Goal: Task Accomplishment & Management: Use online tool/utility

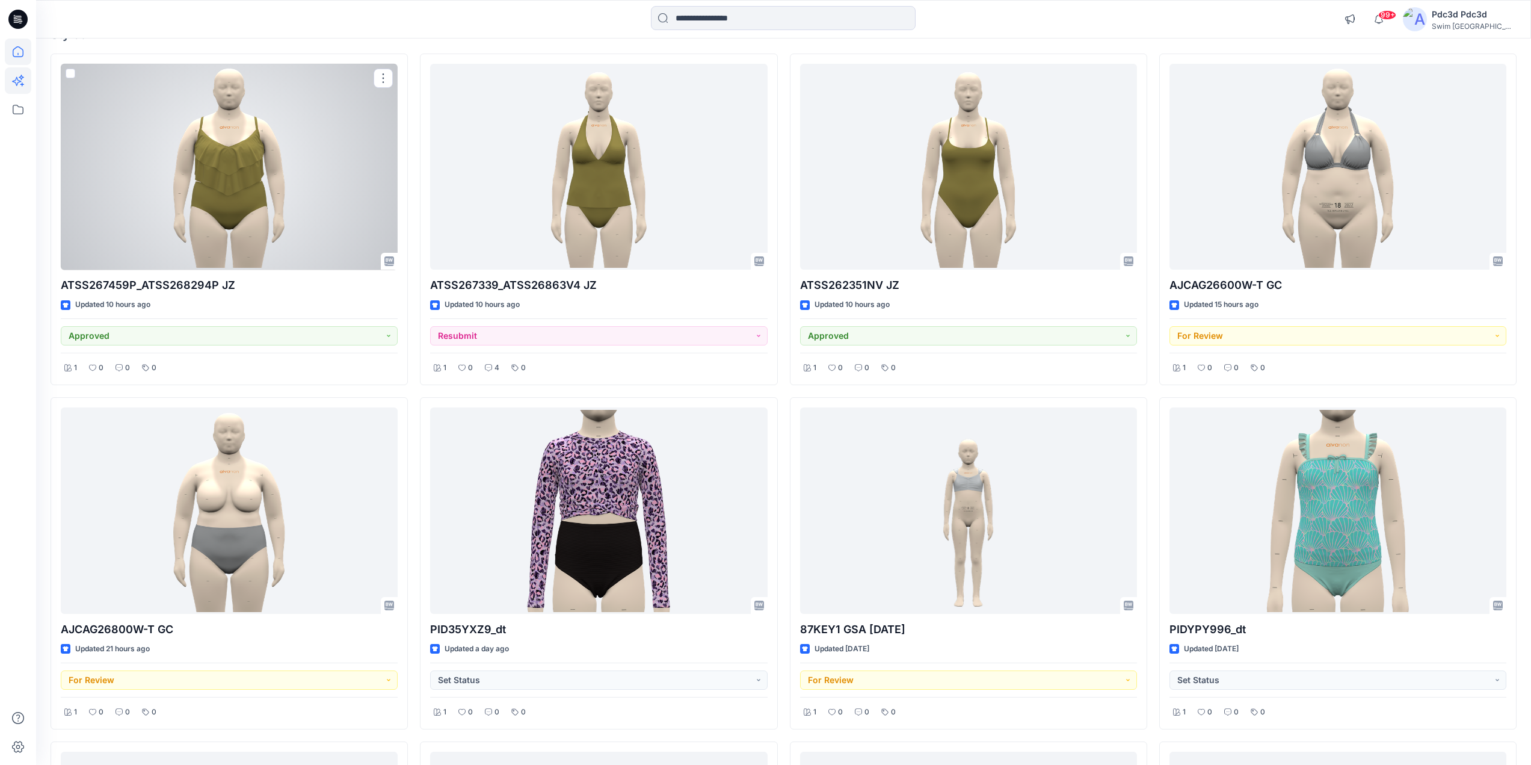
scroll to position [120, 0]
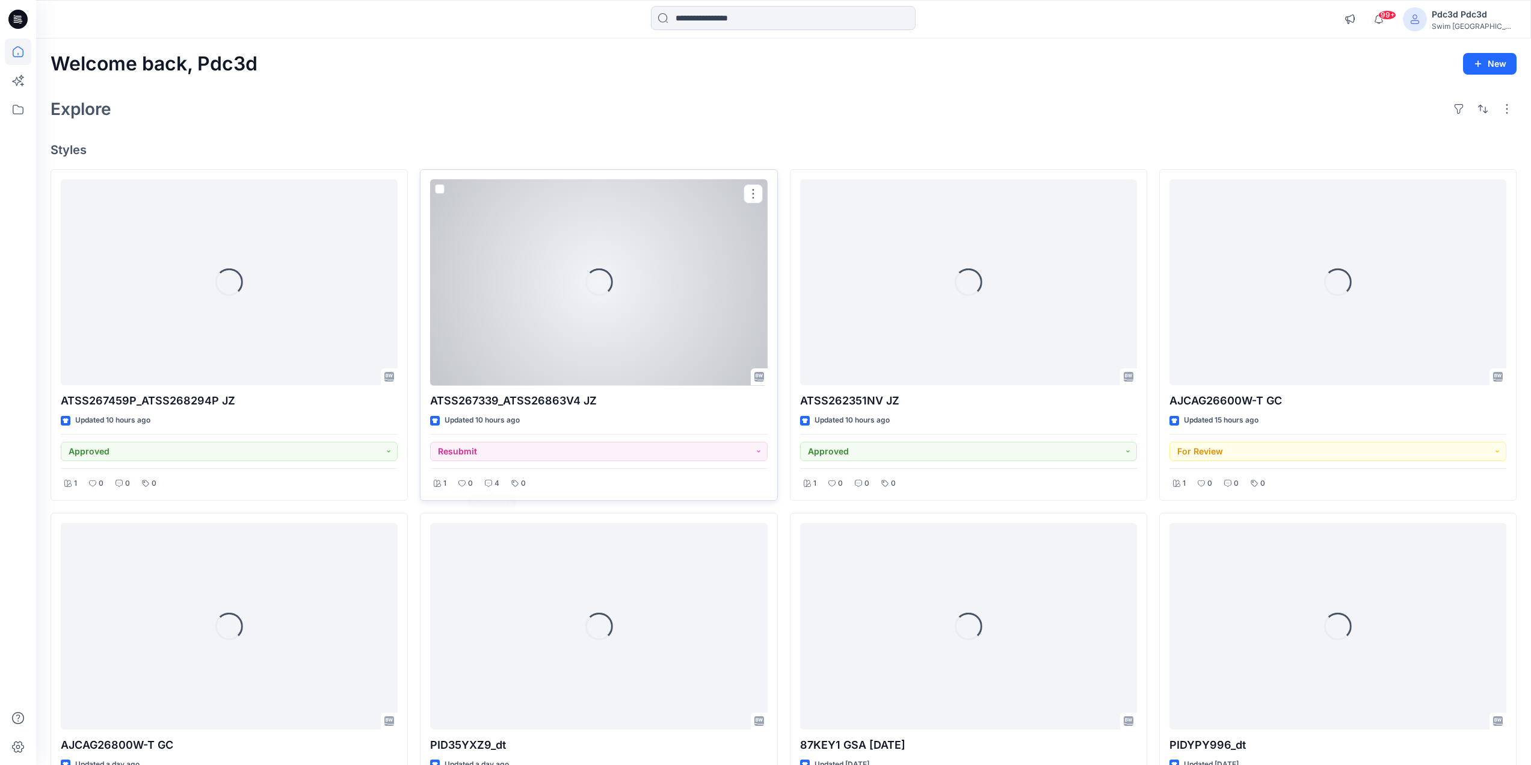
click at [495, 482] on p "4" at bounding box center [497, 483] width 5 height 13
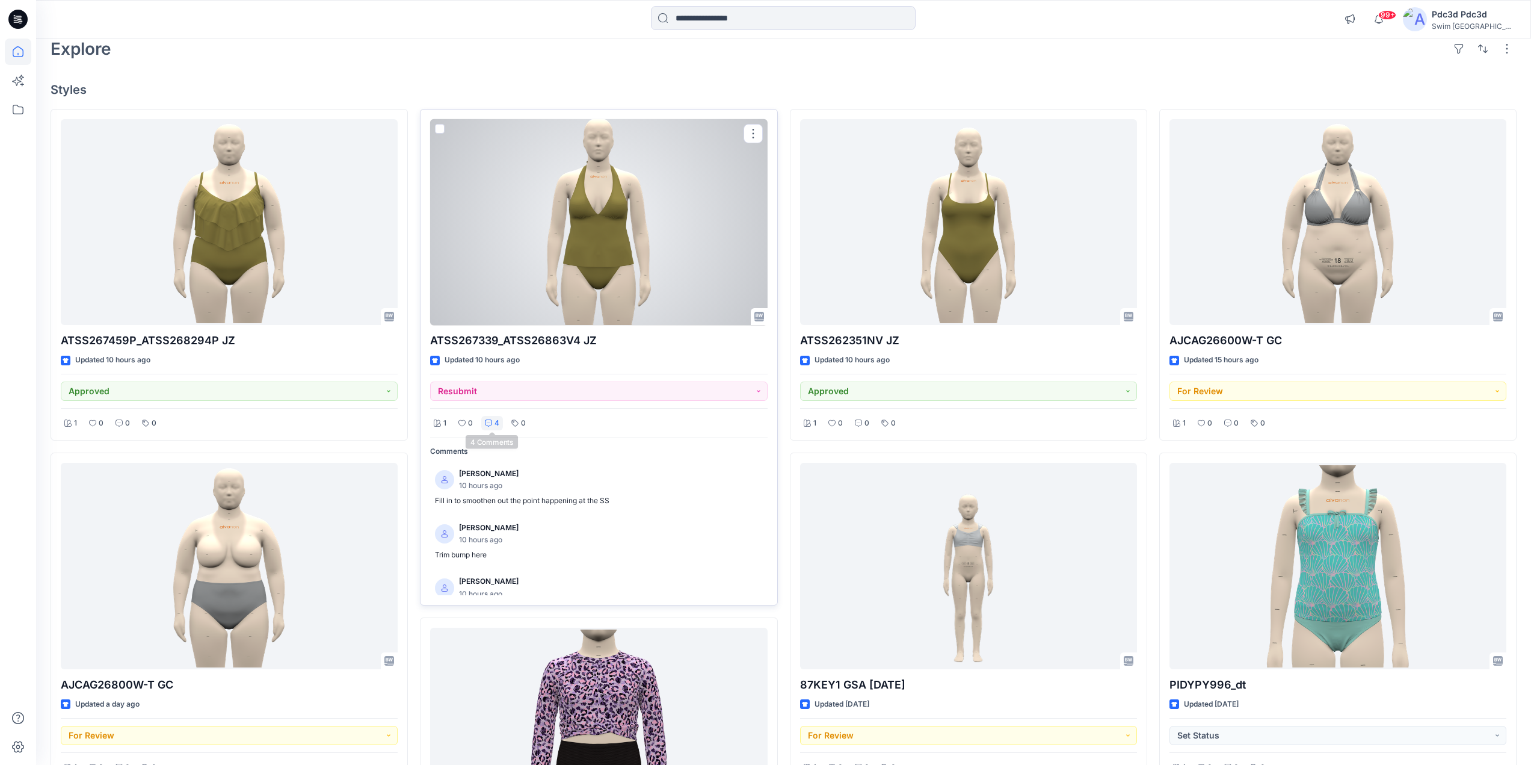
click at [492, 422] on icon at bounding box center [488, 422] width 7 height 7
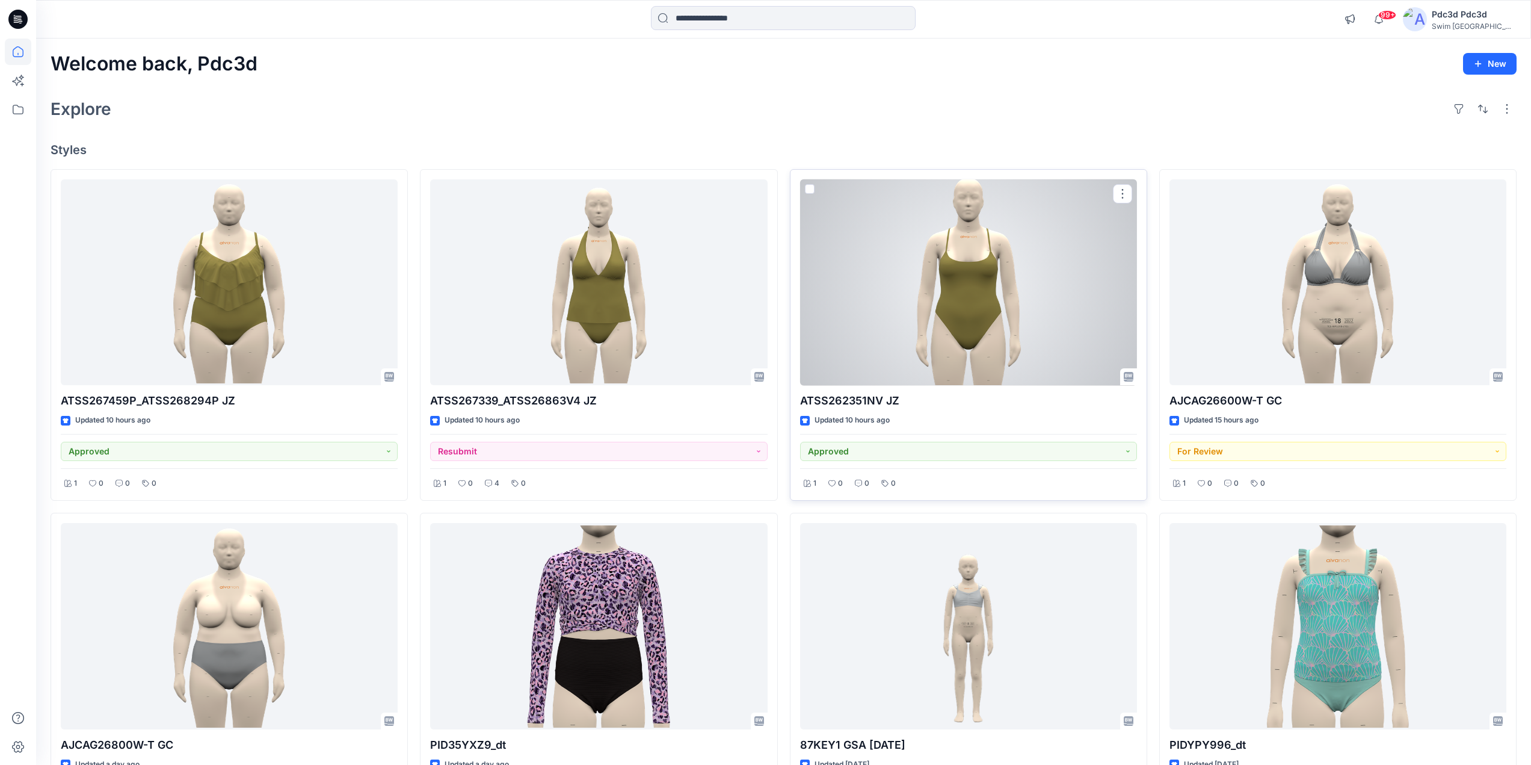
scroll to position [60, 0]
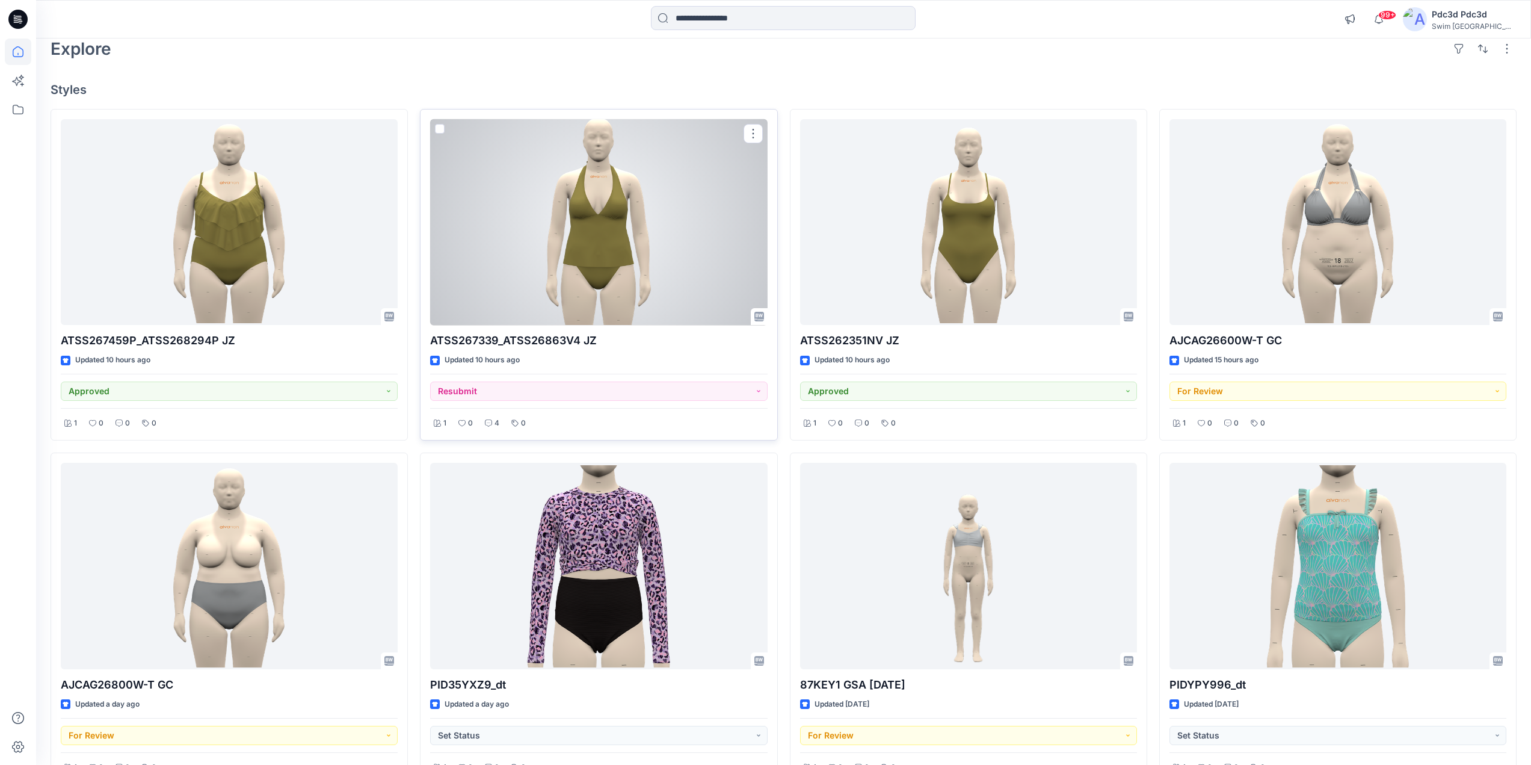
click at [631, 241] on div at bounding box center [598, 222] width 337 height 206
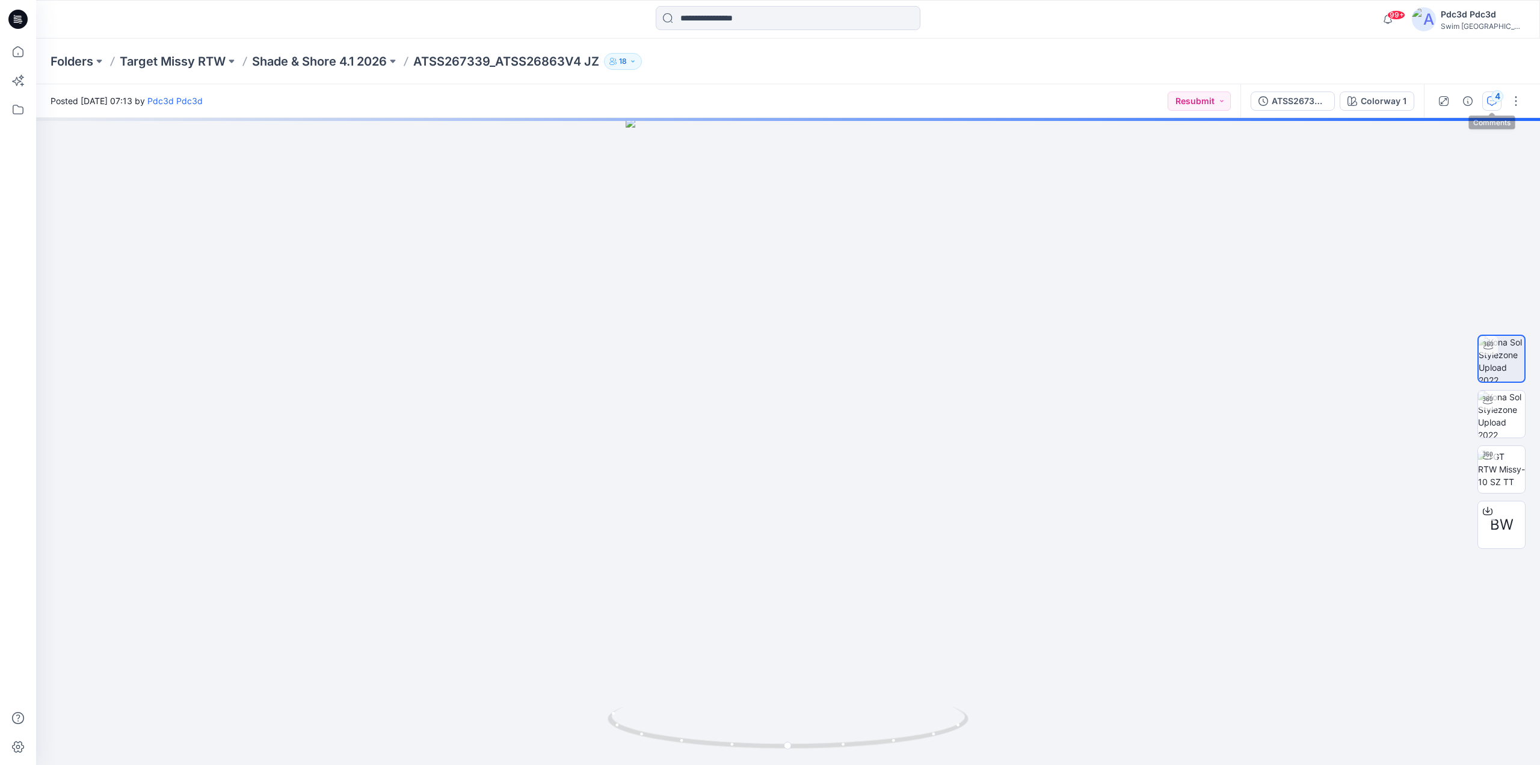
click at [1492, 100] on div "4" at bounding box center [1497, 96] width 12 height 12
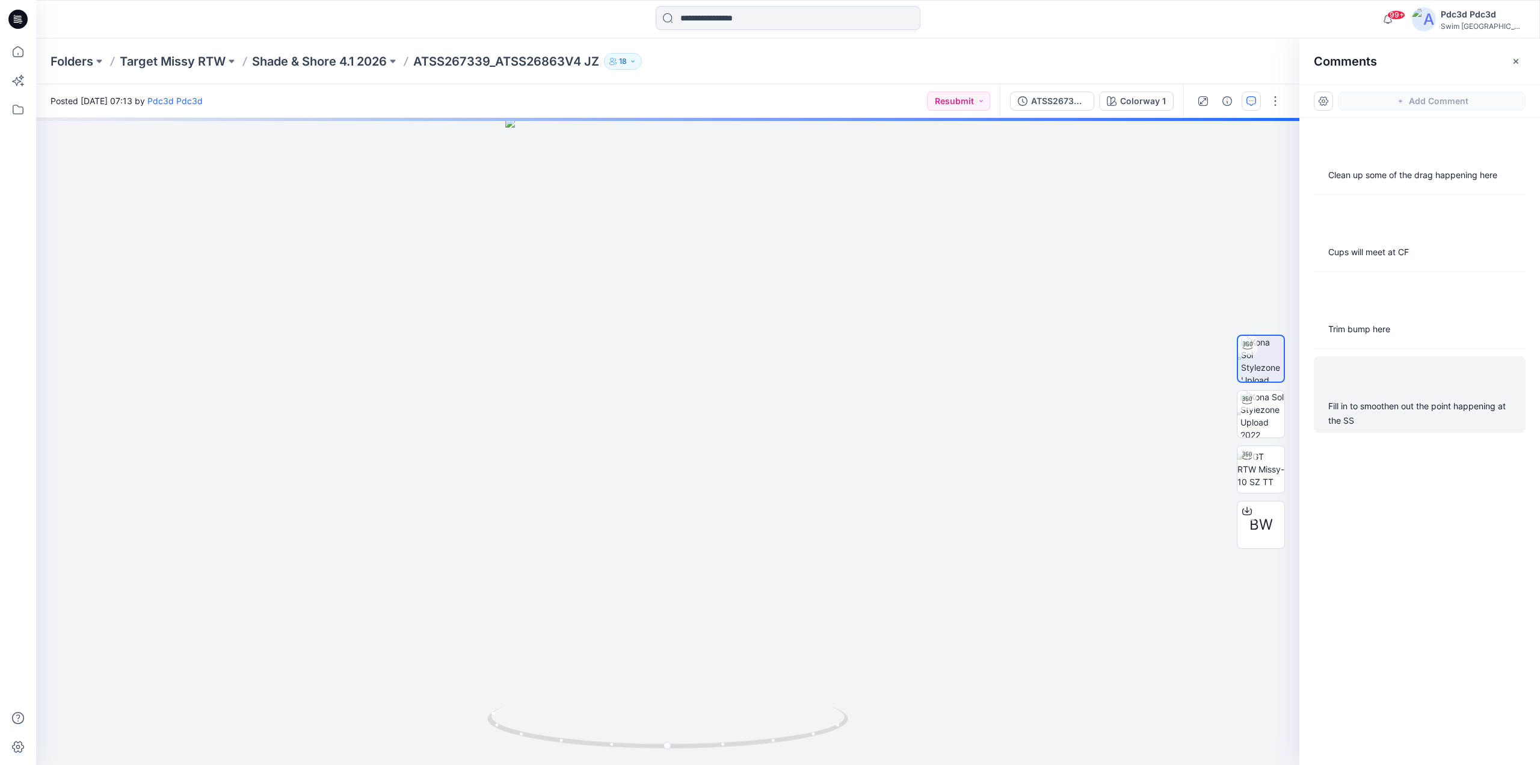
click at [1374, 395] on div "Fill in to smoothen out the point happening at the SS" at bounding box center [1420, 394] width 212 height 76
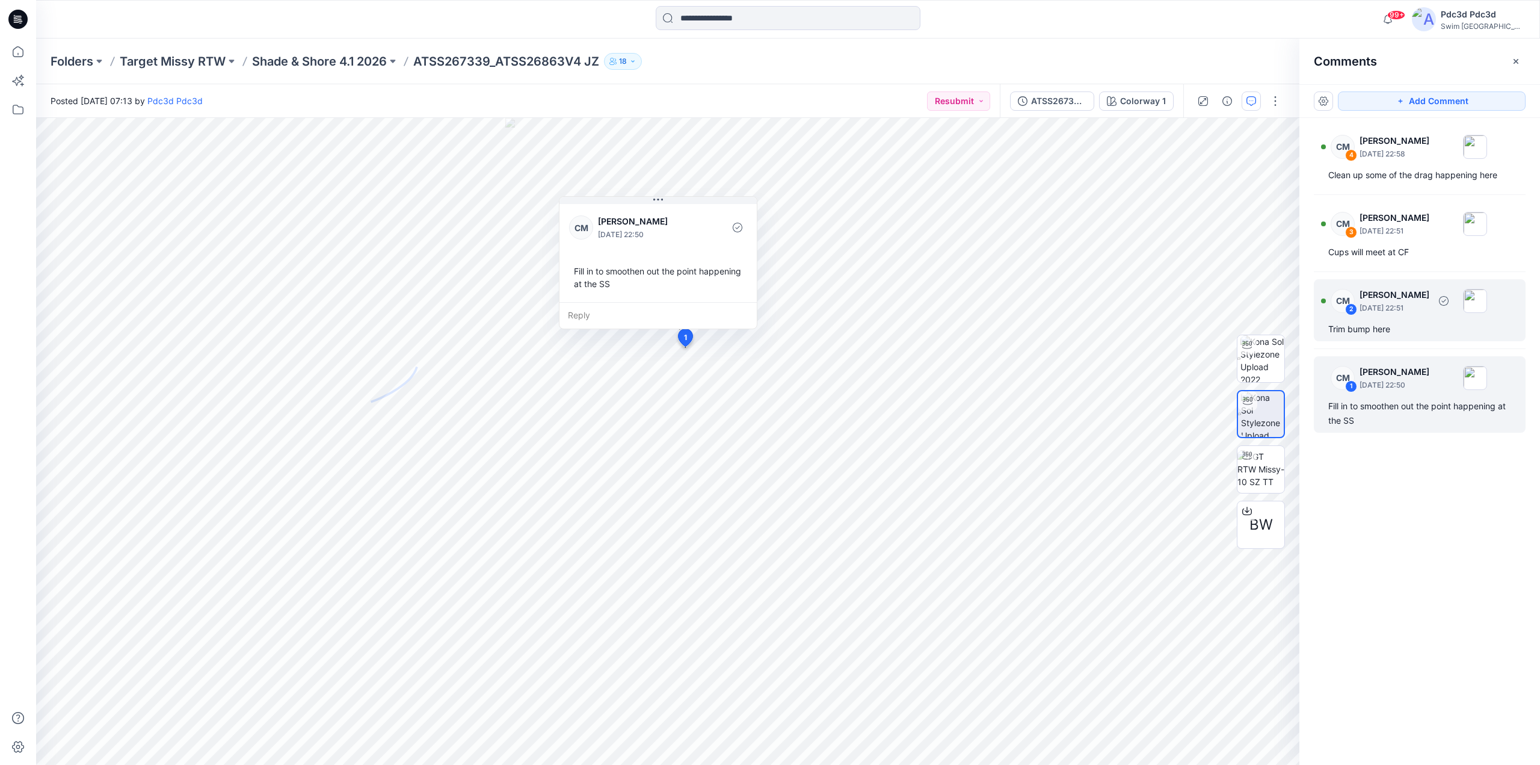
click at [1405, 328] on div "Trim bump here" at bounding box center [1419, 329] width 183 height 14
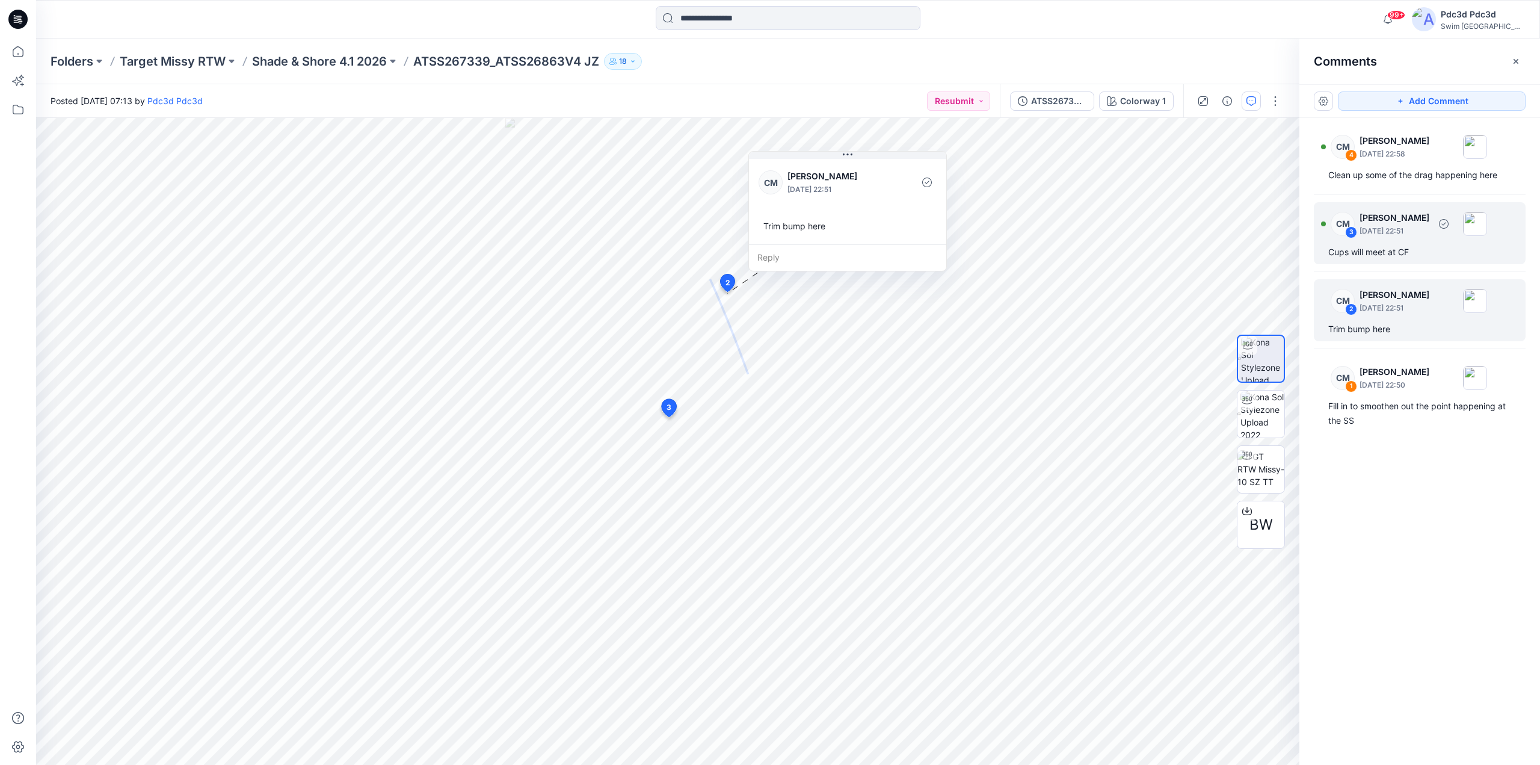
click at [1396, 248] on div "Cups will meet at CF" at bounding box center [1419, 252] width 183 height 14
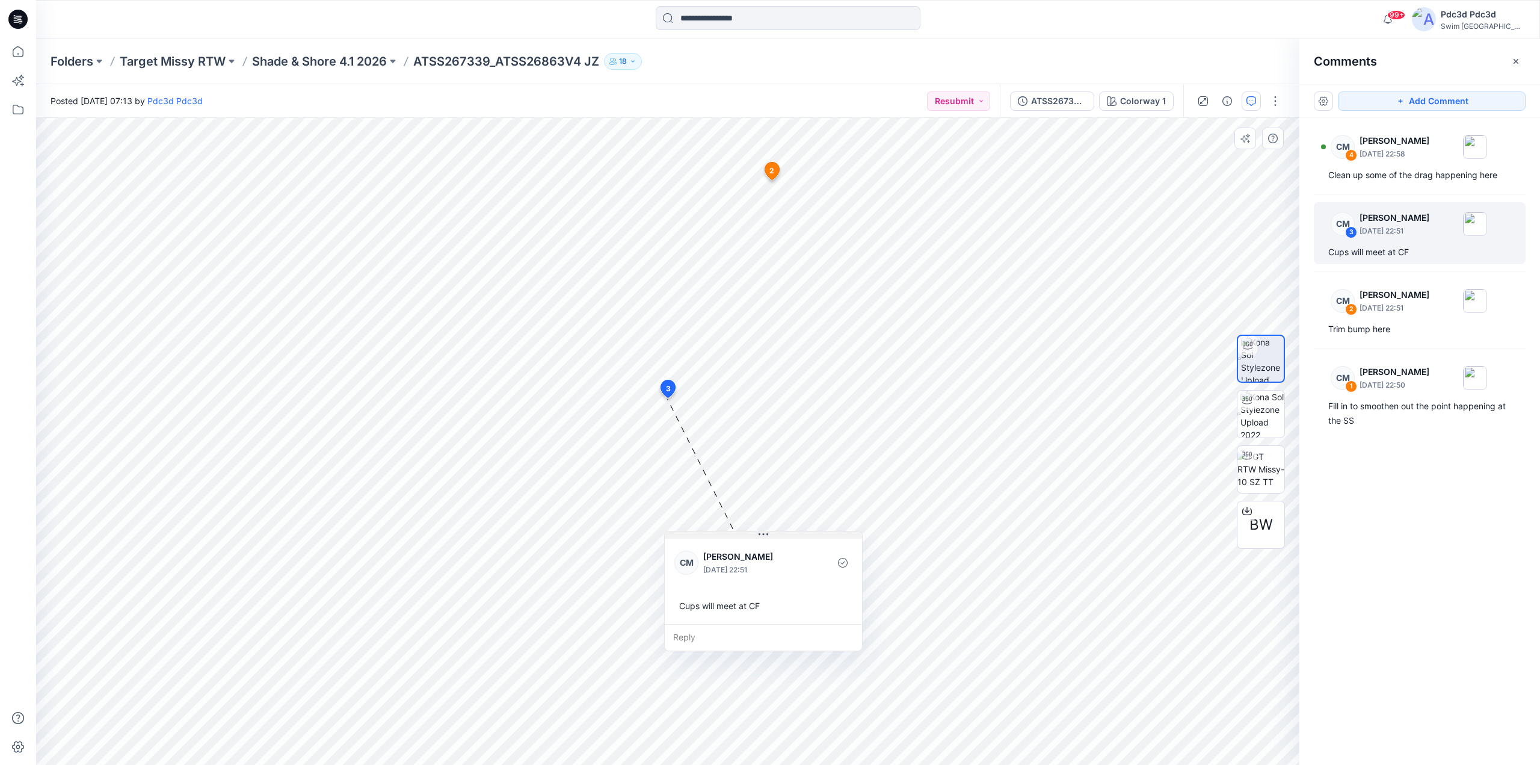
drag, startPoint x: 688, startPoint y: 408, endPoint x: 703, endPoint y: 535, distance: 127.8
click at [703, 535] on button at bounding box center [763, 534] width 197 height 7
drag, startPoint x: 702, startPoint y: 539, endPoint x: 780, endPoint y: 532, distance: 78.5
click at [780, 532] on div "CM Caitlin Magrane August 21, 2025 22:51 Cups will meet at CF" at bounding box center [841, 571] width 197 height 88
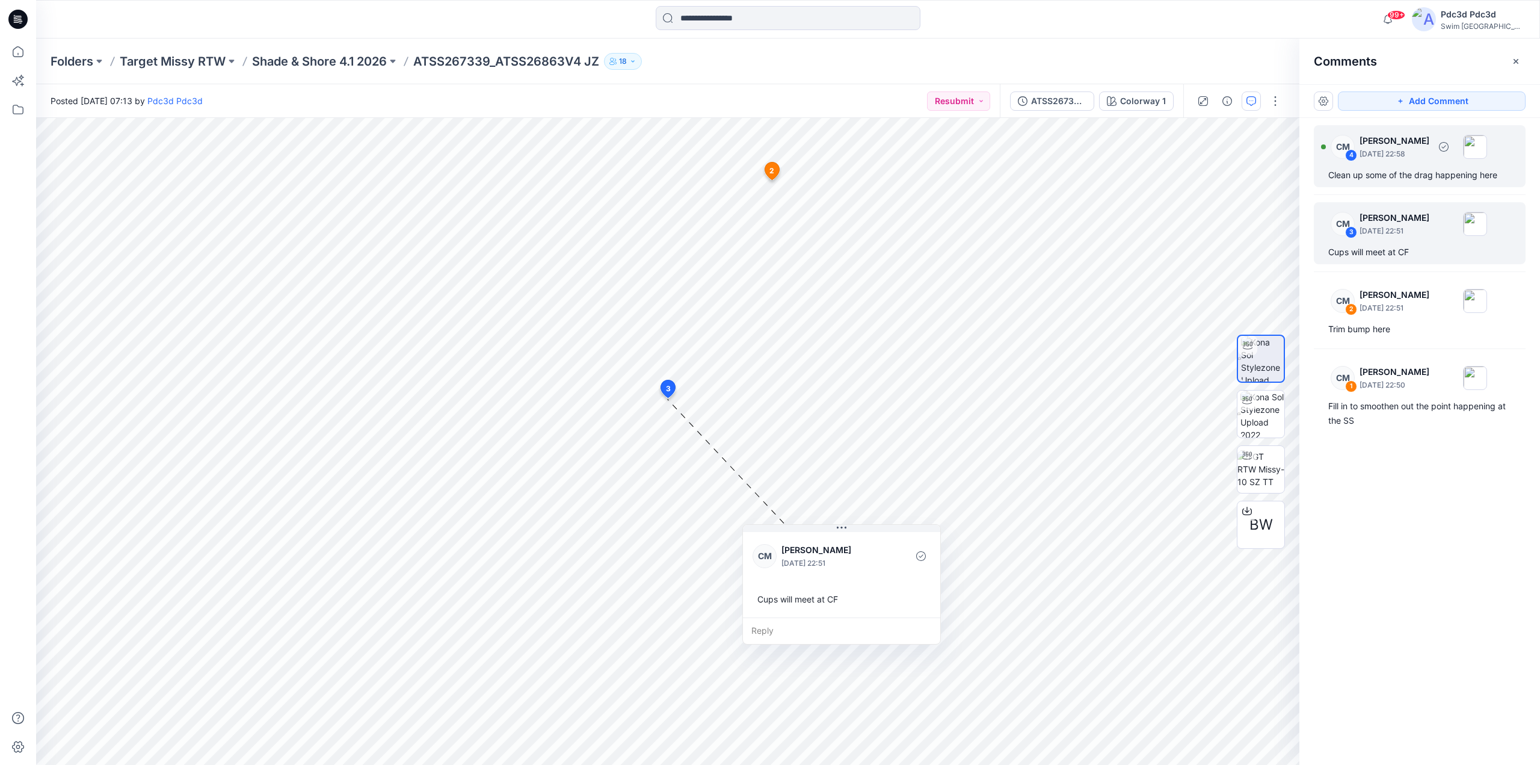
click at [1398, 181] on div "Clean up some of the drag happening here" at bounding box center [1419, 175] width 183 height 14
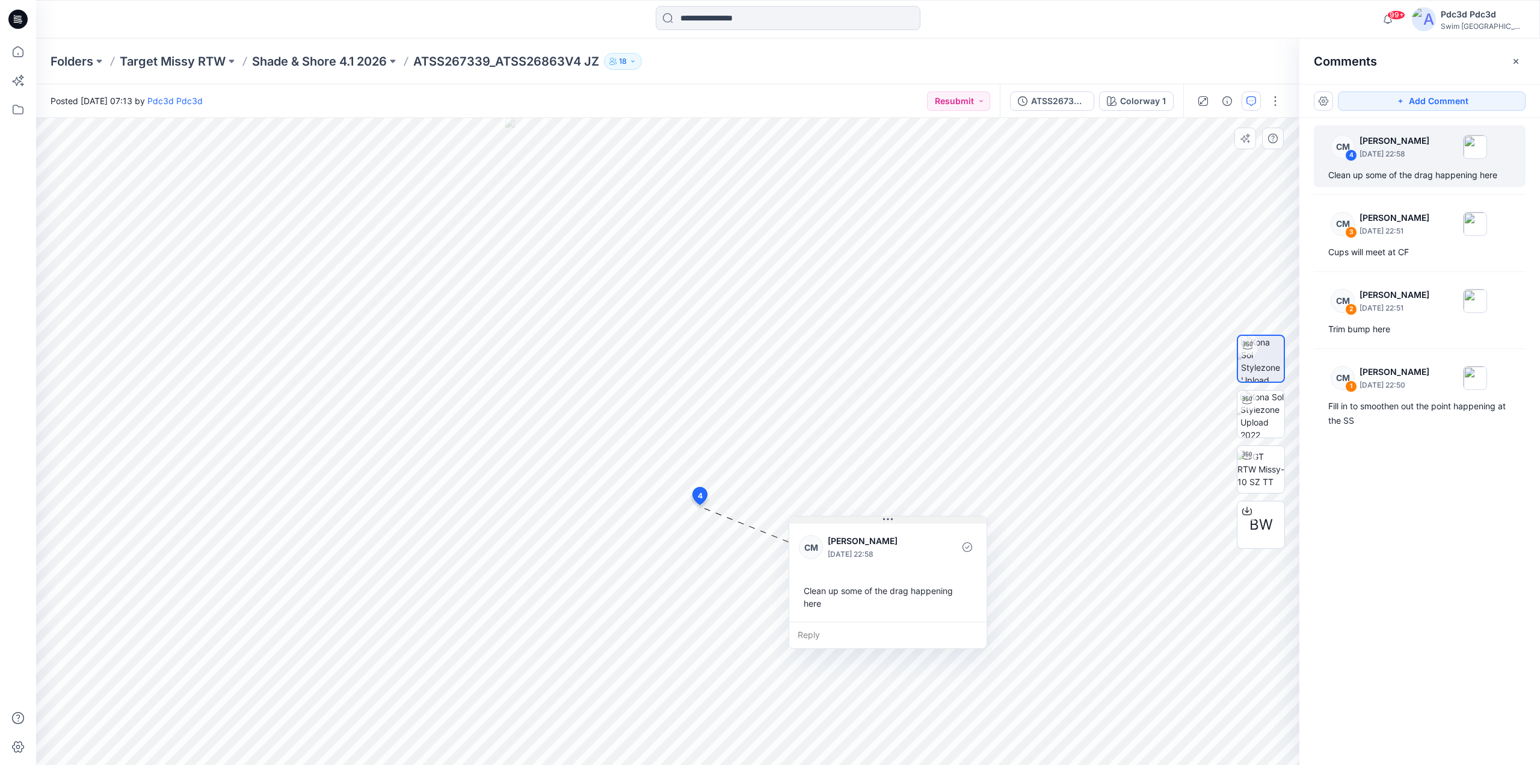
drag, startPoint x: 739, startPoint y: 517, endPoint x: 847, endPoint y: 522, distance: 107.8
click at [847, 522] on button at bounding box center [887, 519] width 197 height 7
drag, startPoint x: 854, startPoint y: 525, endPoint x: 982, endPoint y: 496, distance: 131.8
click at [982, 496] on div "CM Caitlin Magrane August 21, 2025 22:58 Clean up some of the drag happening he…" at bounding box center [1015, 543] width 197 height 100
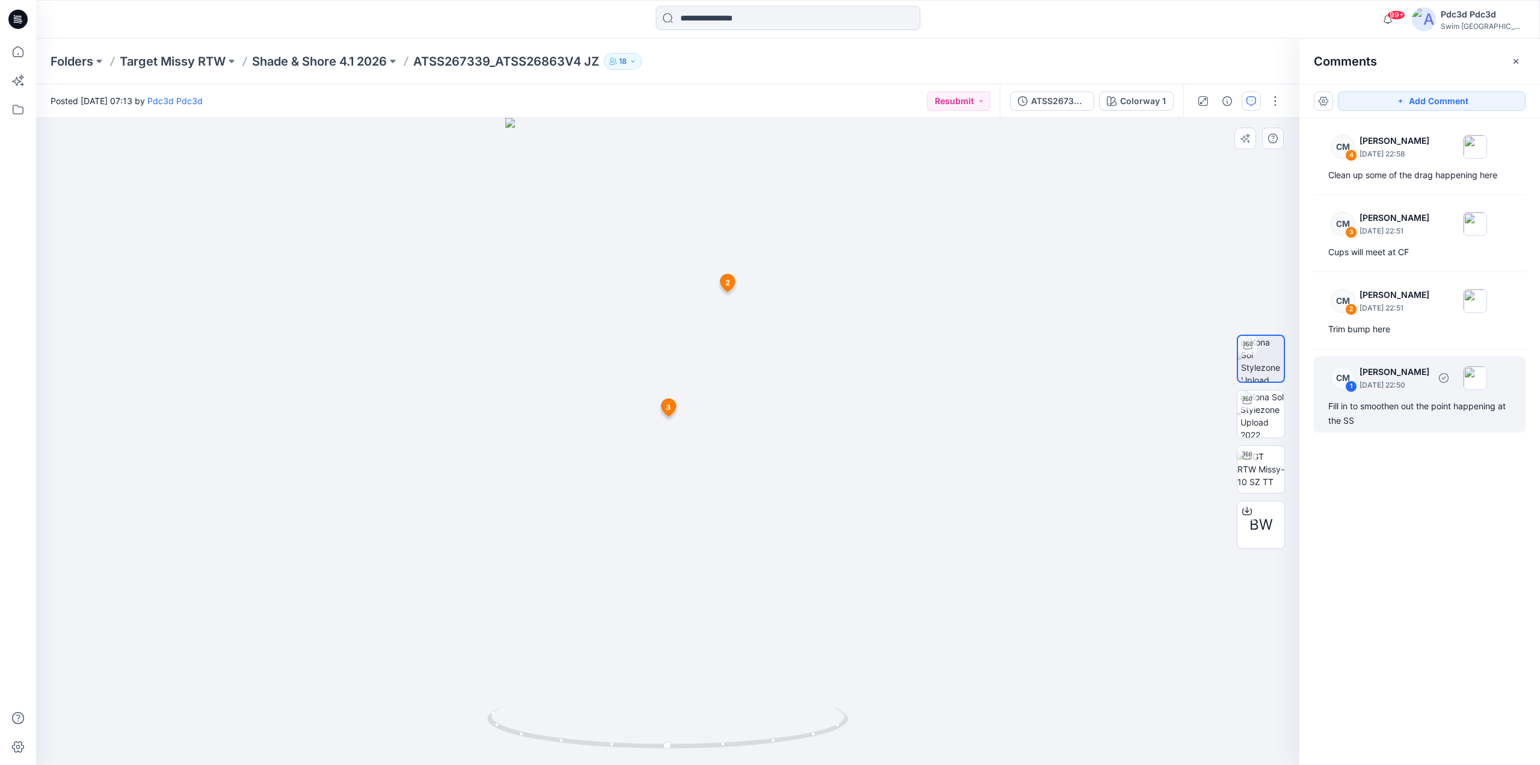
click at [1399, 413] on div "Fill in to smoothen out the point happening at the SS" at bounding box center [1419, 413] width 183 height 29
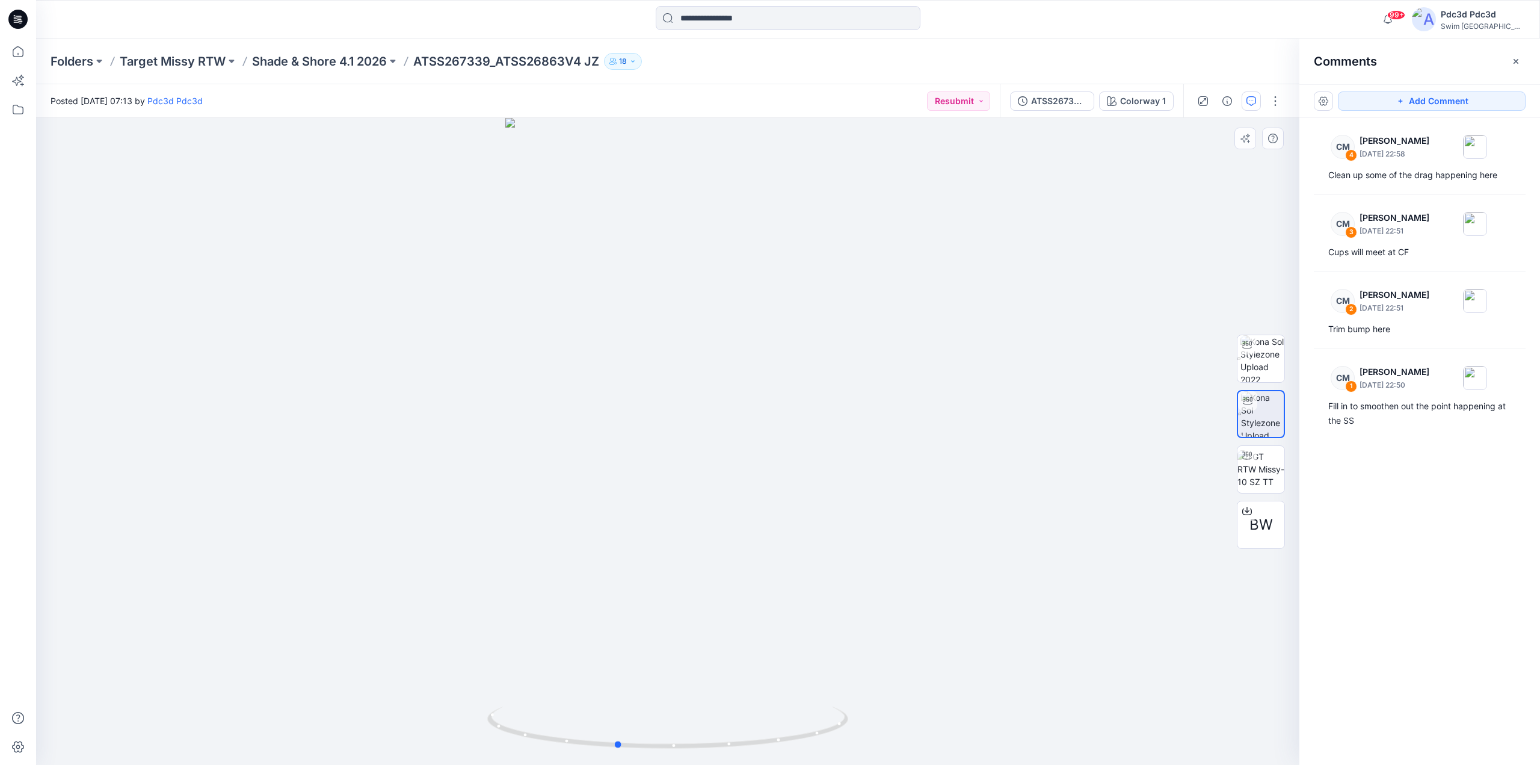
drag, startPoint x: 800, startPoint y: 742, endPoint x: 777, endPoint y: 662, distance: 83.8
click at [771, 676] on div at bounding box center [667, 441] width 1263 height 647
click at [16, 55] on icon at bounding box center [18, 52] width 26 height 26
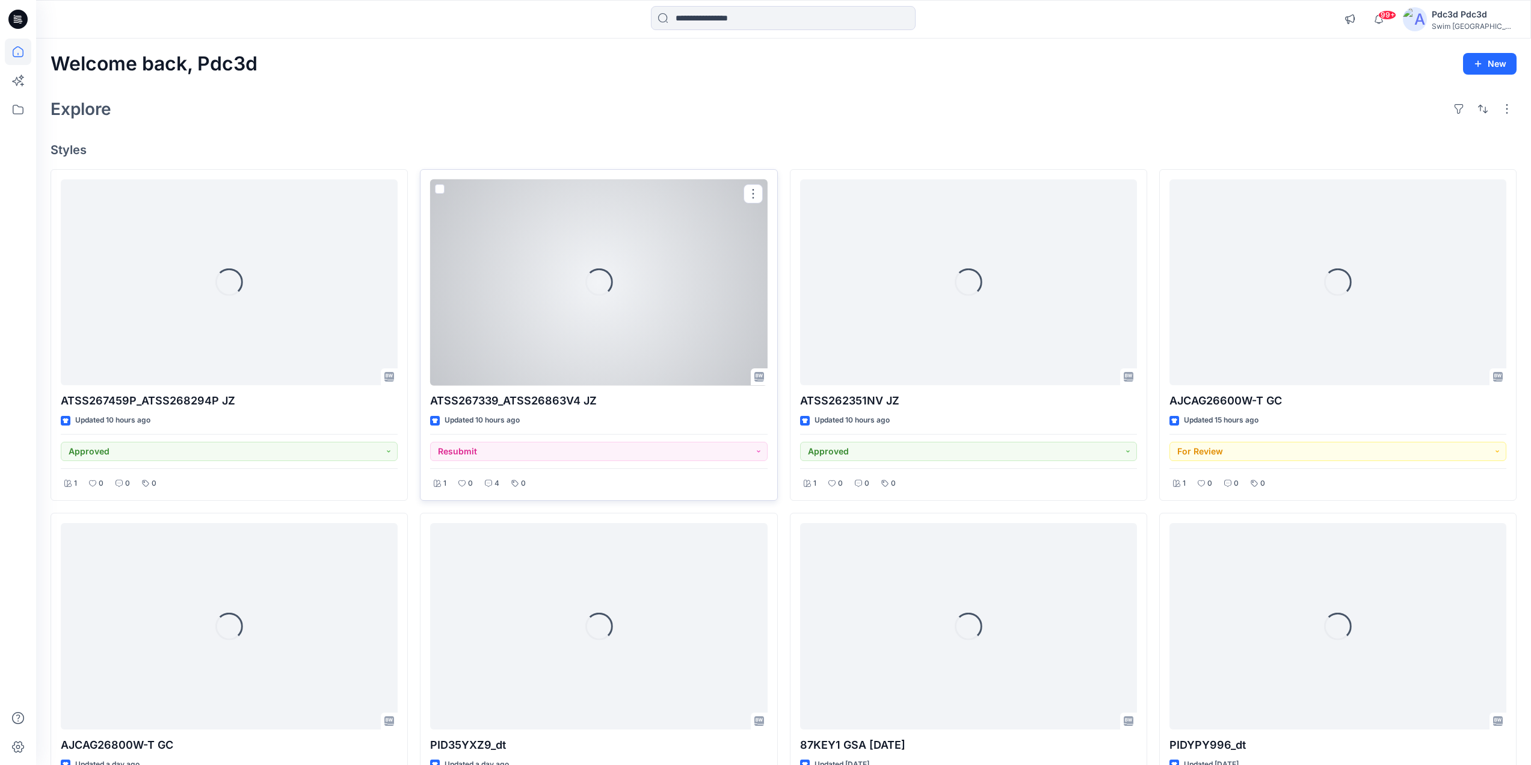
click at [618, 306] on div "Loading..." at bounding box center [598, 282] width 337 height 206
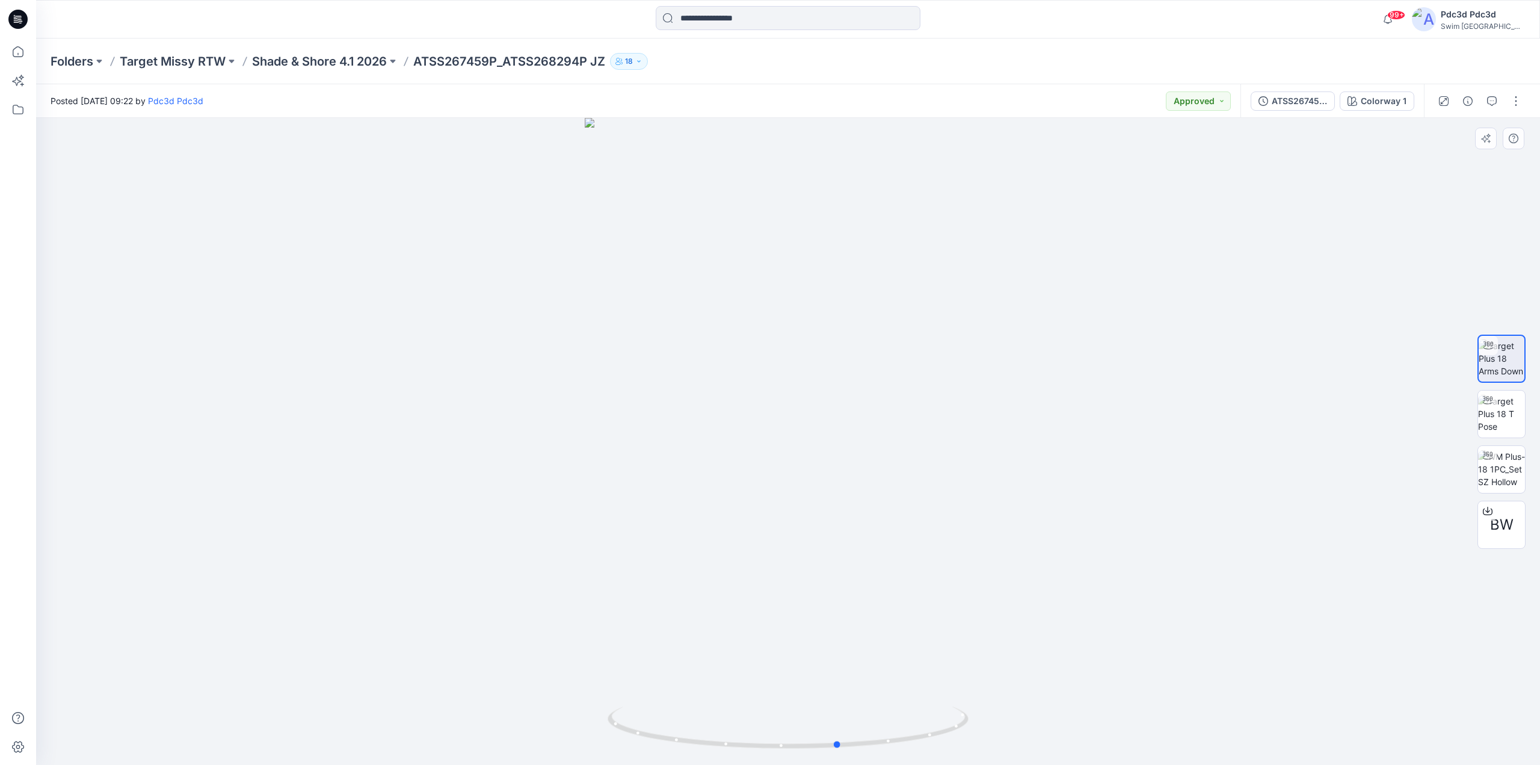
drag, startPoint x: 920, startPoint y: 741, endPoint x: 611, endPoint y: 686, distance: 314.6
click at [611, 686] on div at bounding box center [788, 441] width 1504 height 647
drag, startPoint x: 910, startPoint y: 745, endPoint x: 827, endPoint y: 369, distance: 384.9
click at [936, 717] on icon at bounding box center [790, 728] width 364 height 45
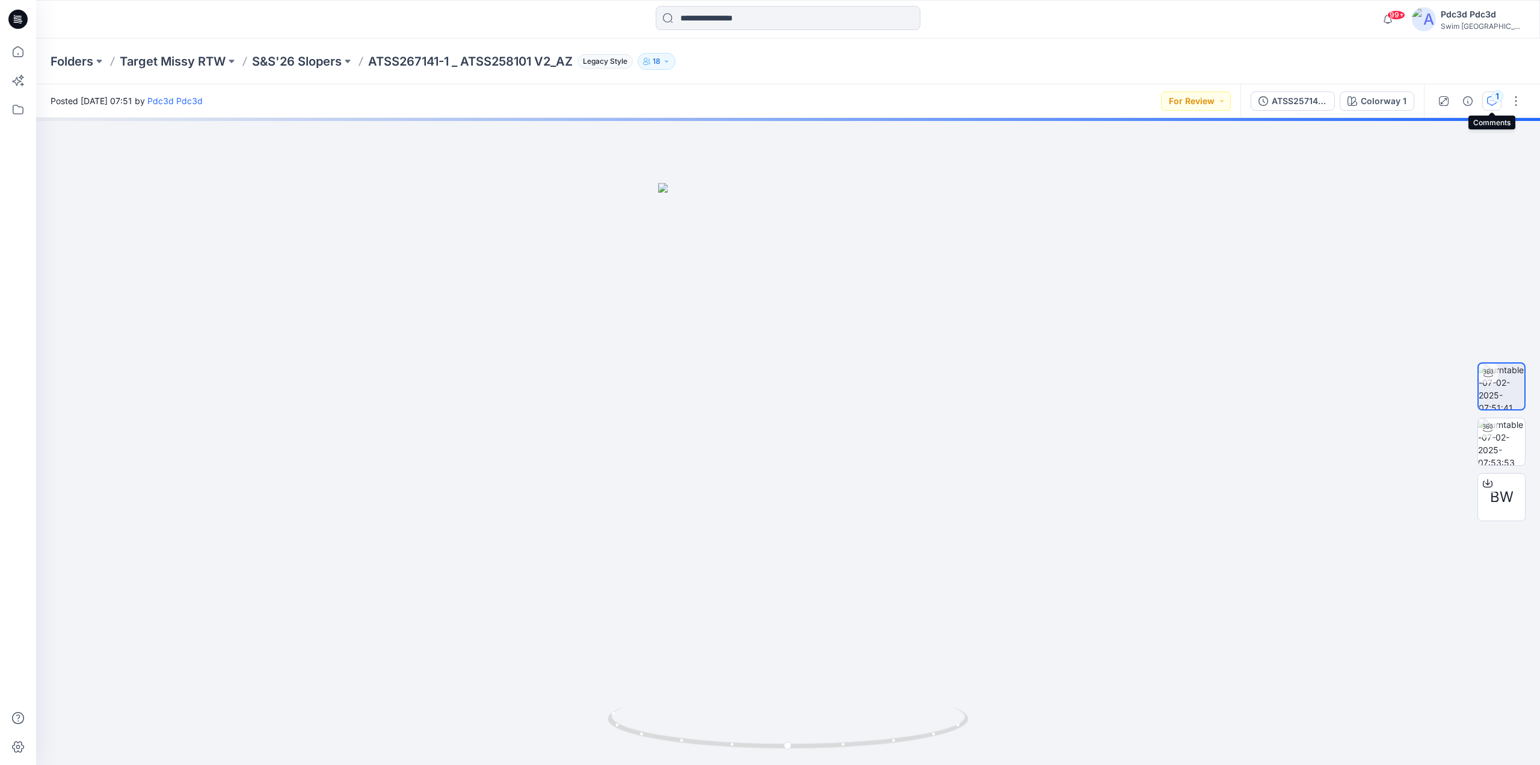
click at [1497, 97] on div "1" at bounding box center [1497, 96] width 12 height 12
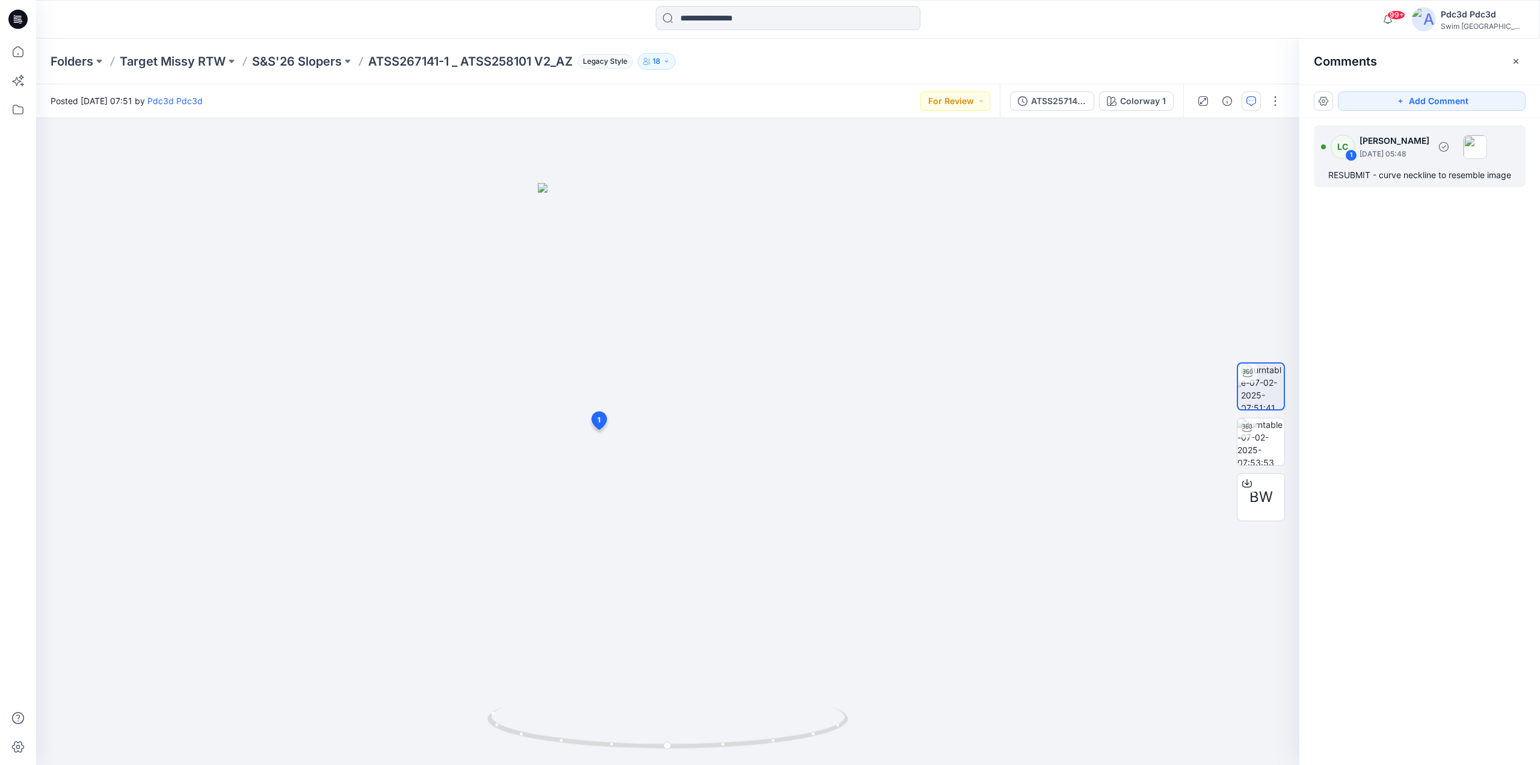
click at [1375, 182] on div "RESUBMIT - curve neckline to resemble image" at bounding box center [1419, 175] width 183 height 14
click at [978, 105] on button "For Review" at bounding box center [955, 100] width 70 height 19
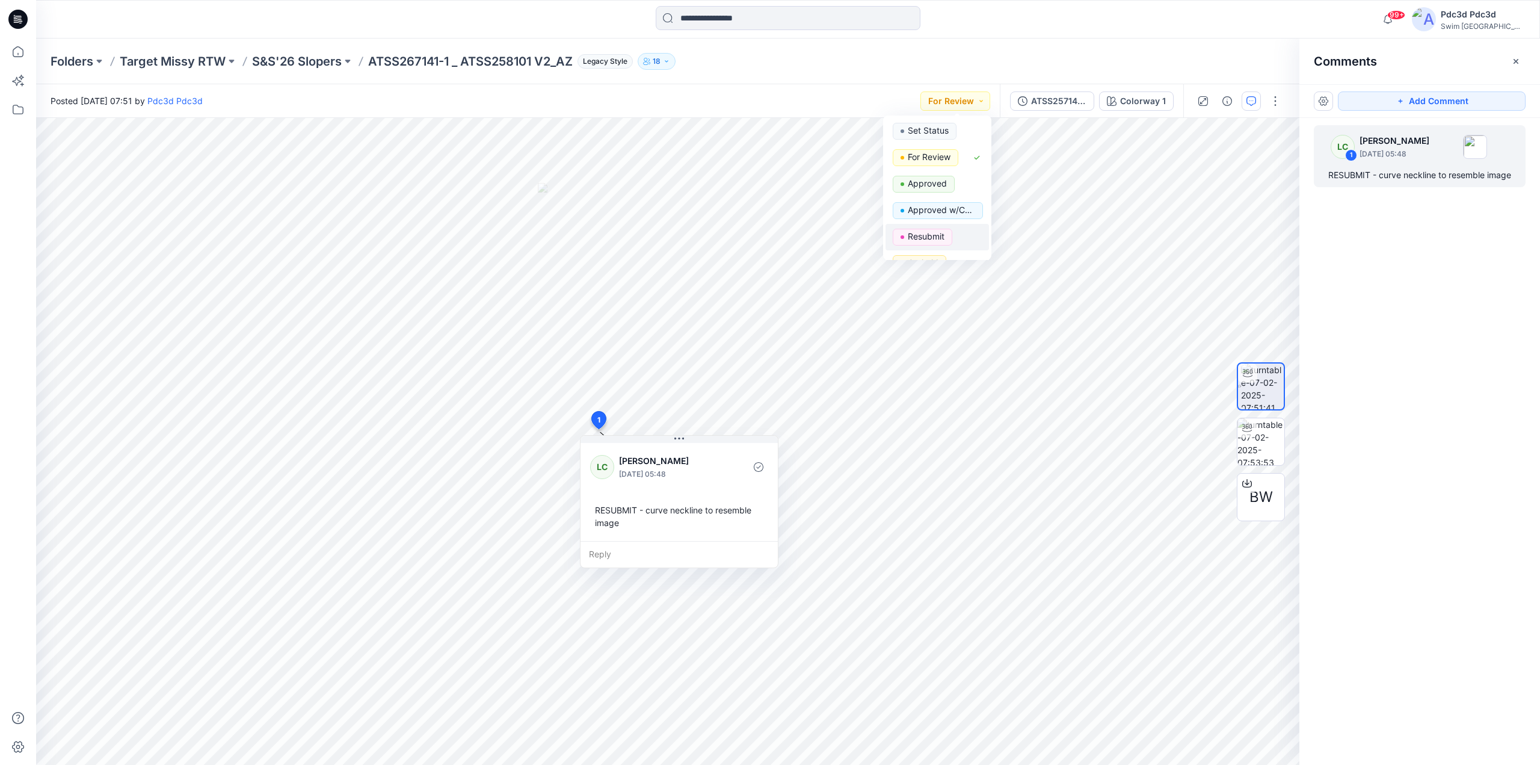
click at [930, 237] on p "Resubmit" at bounding box center [926, 237] width 37 height 16
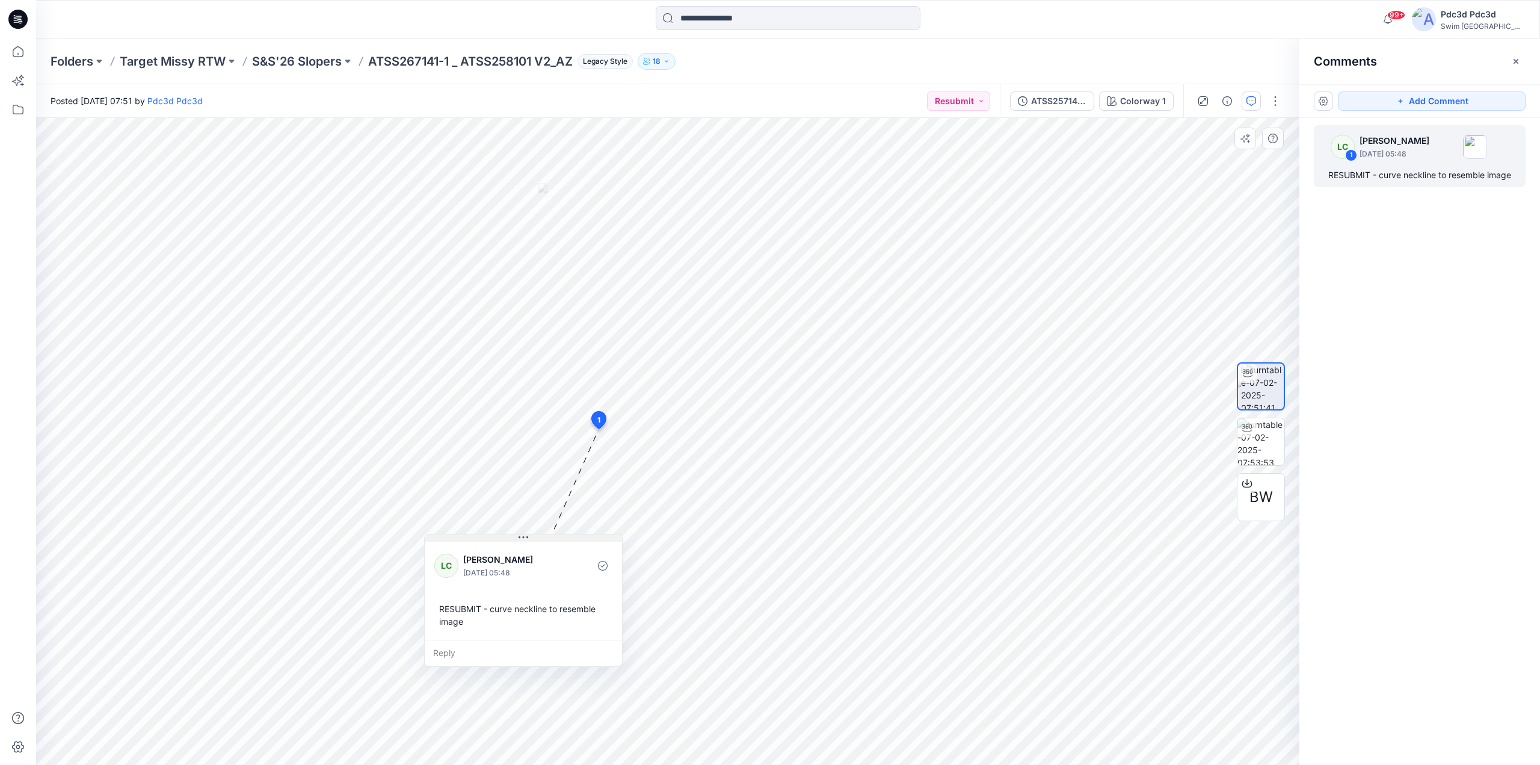
drag, startPoint x: 708, startPoint y: 440, endPoint x: 552, endPoint y: 539, distance: 184.4
click at [552, 539] on button at bounding box center [523, 537] width 197 height 7
click at [20, 58] on icon at bounding box center [18, 52] width 26 height 26
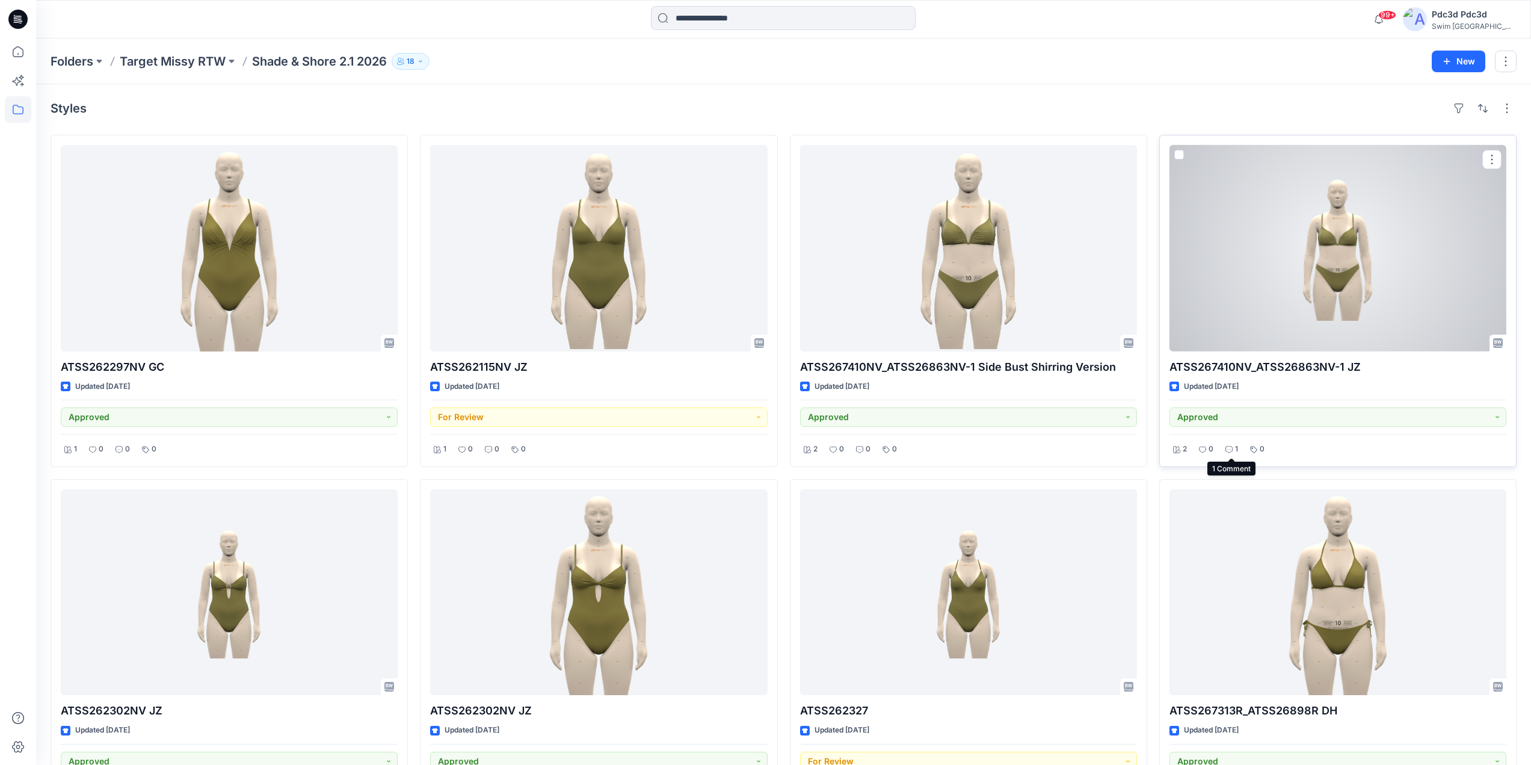
click at [1233, 443] on div "1" at bounding box center [1232, 449] width 20 height 15
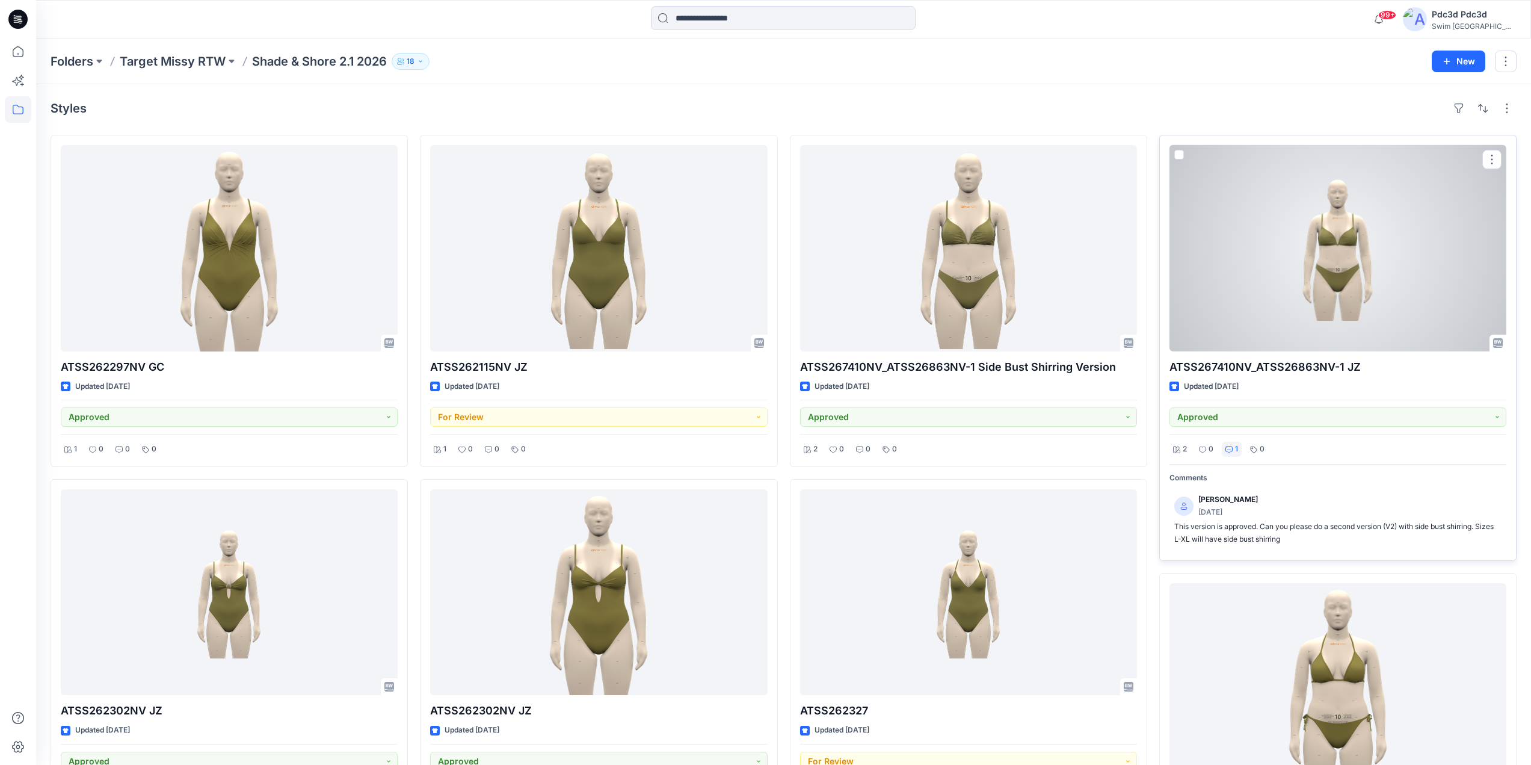
click at [1233, 446] on div "1" at bounding box center [1232, 449] width 20 height 15
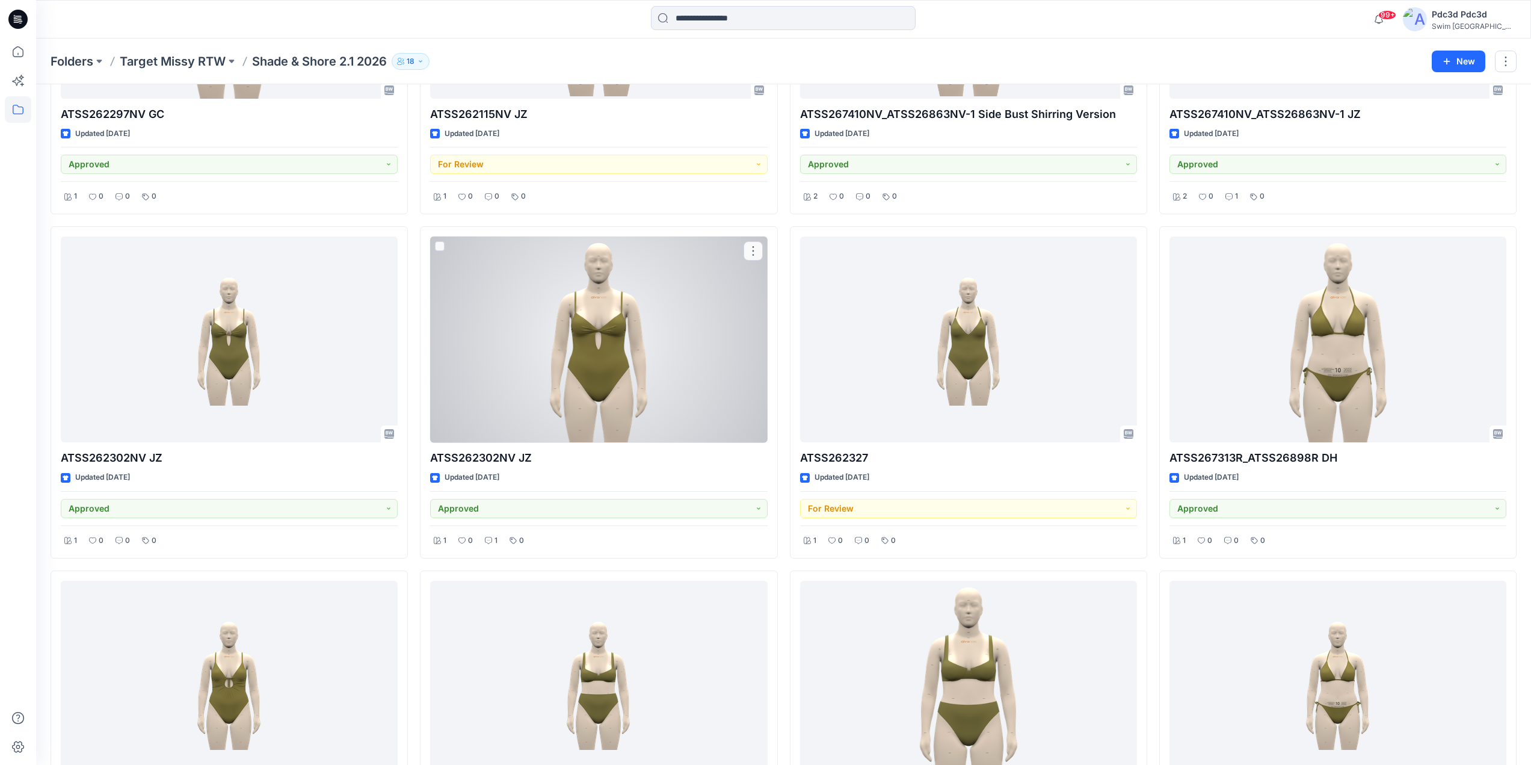
scroll to position [120, 0]
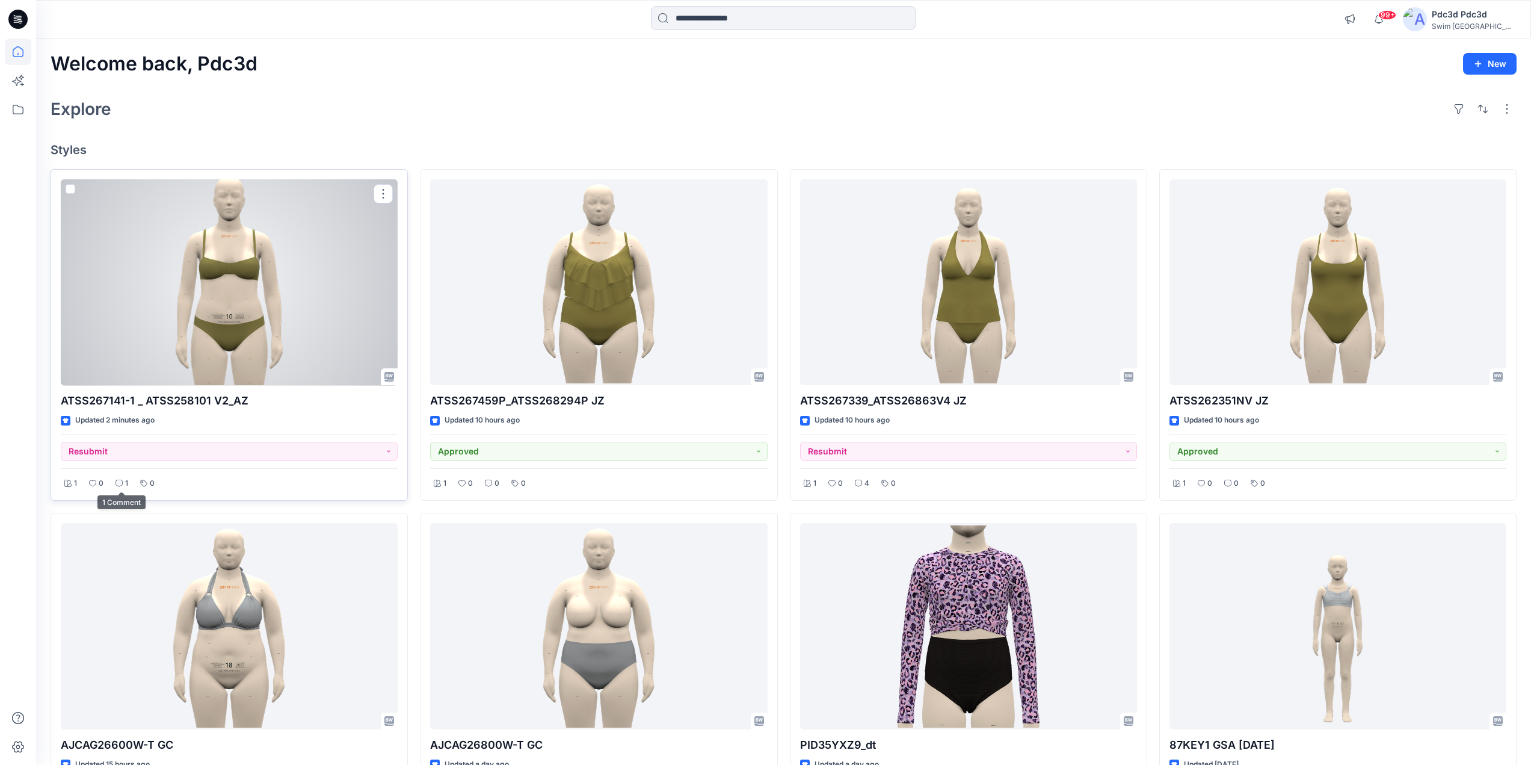
click at [122, 481] on icon at bounding box center [119, 482] width 7 height 7
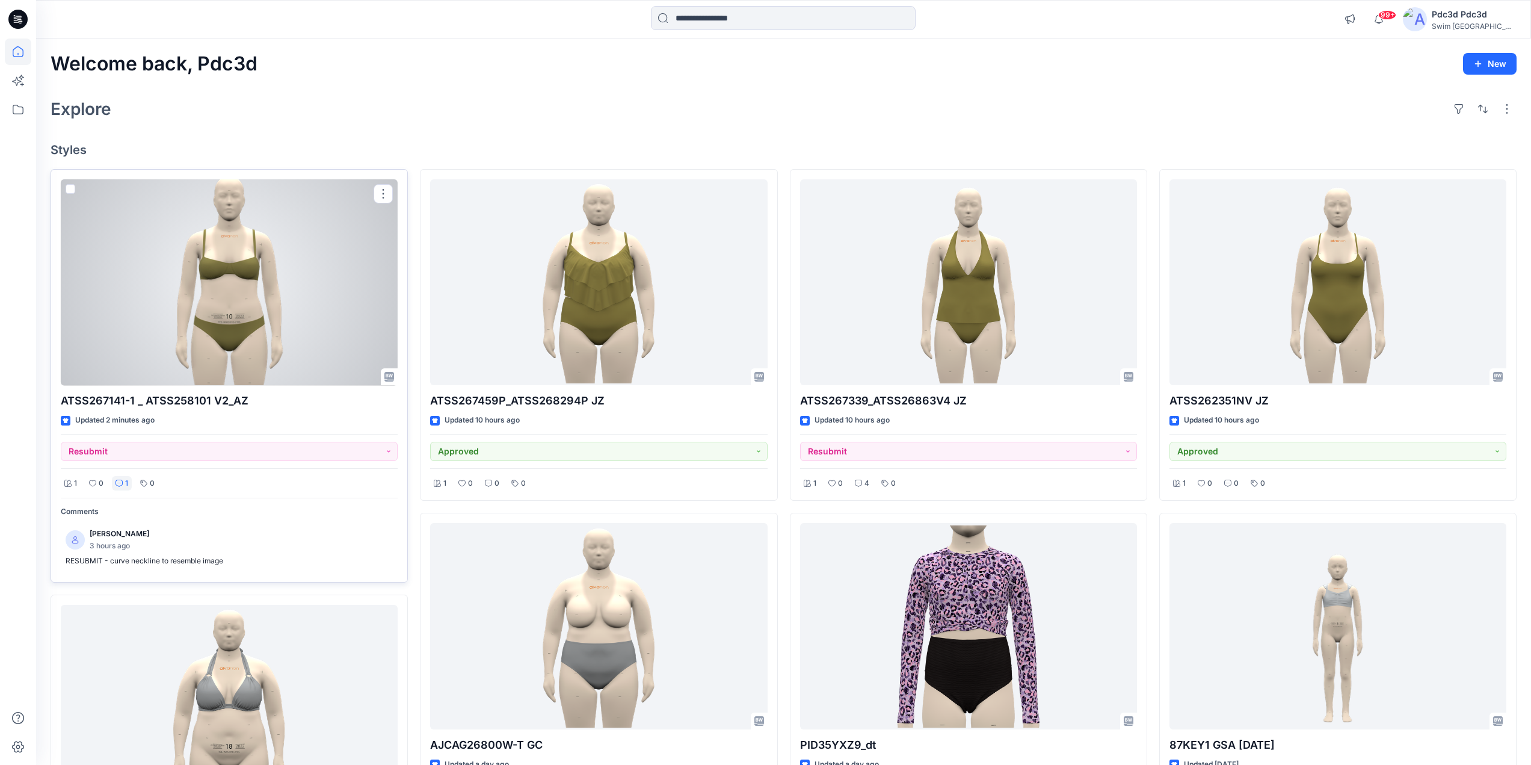
click at [122, 481] on icon at bounding box center [119, 482] width 7 height 7
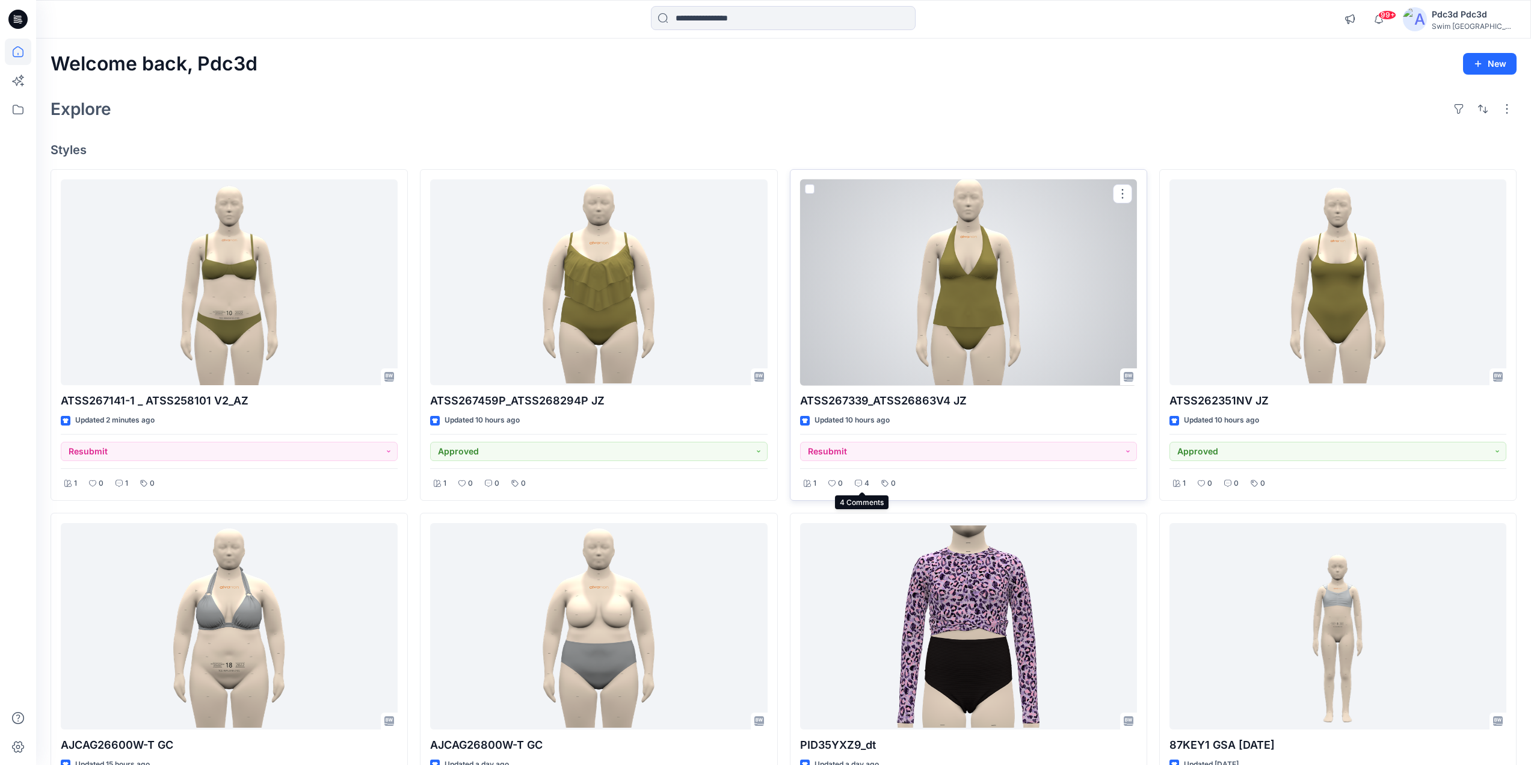
click at [859, 485] on icon at bounding box center [858, 482] width 7 height 7
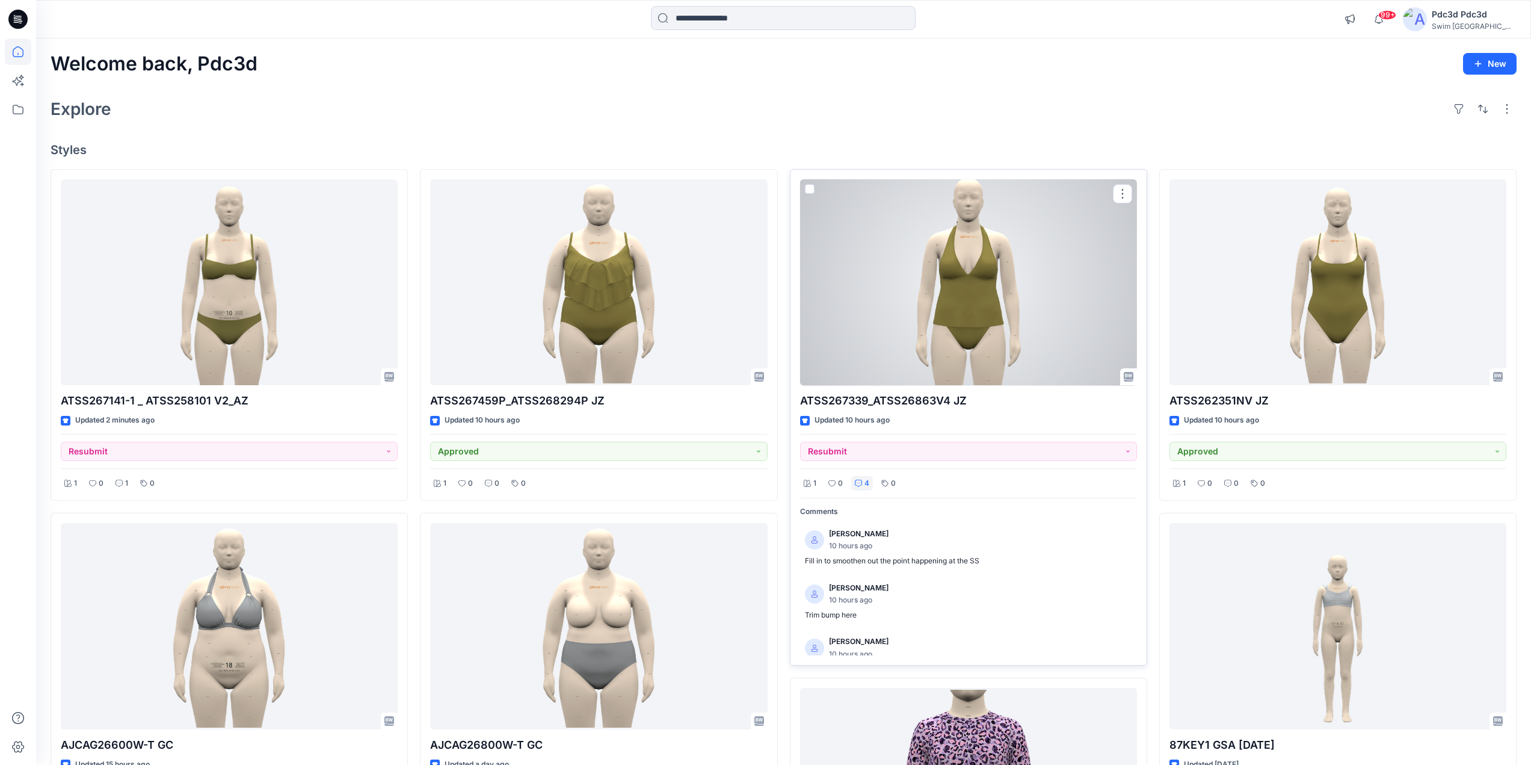
click at [859, 485] on icon at bounding box center [858, 482] width 7 height 7
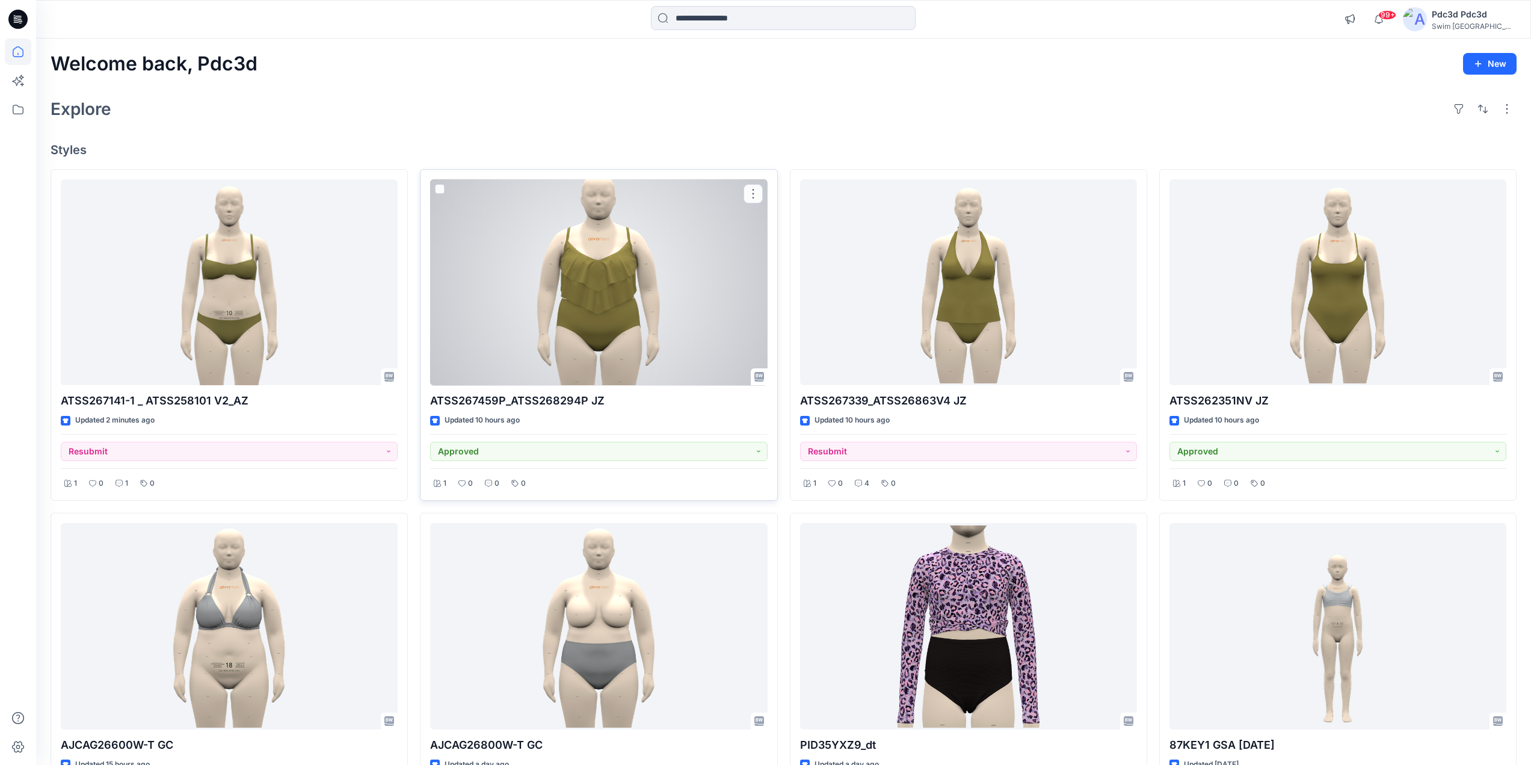
click at [552, 310] on div at bounding box center [598, 282] width 337 height 206
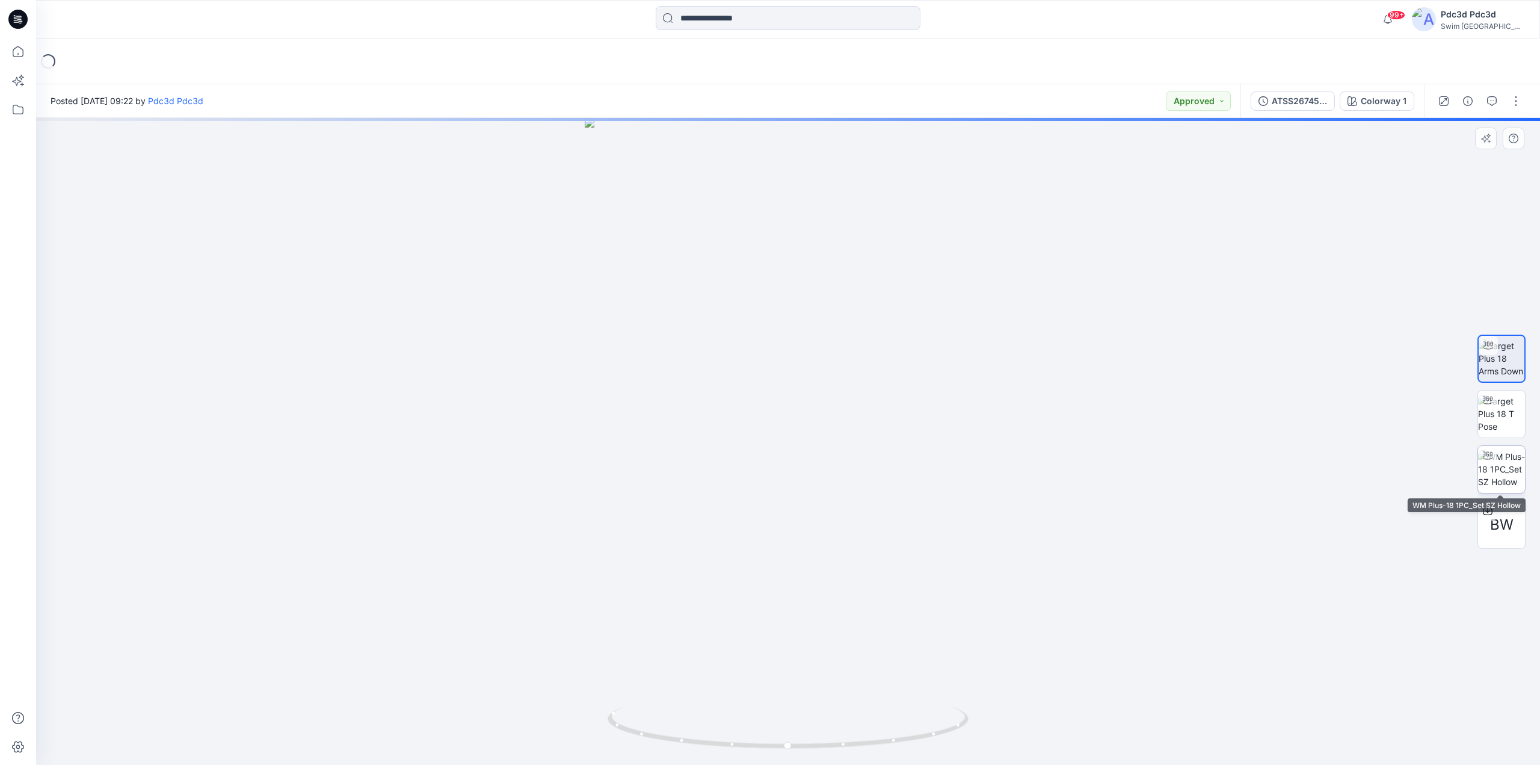
click at [1519, 470] on img at bounding box center [1501, 469] width 47 height 38
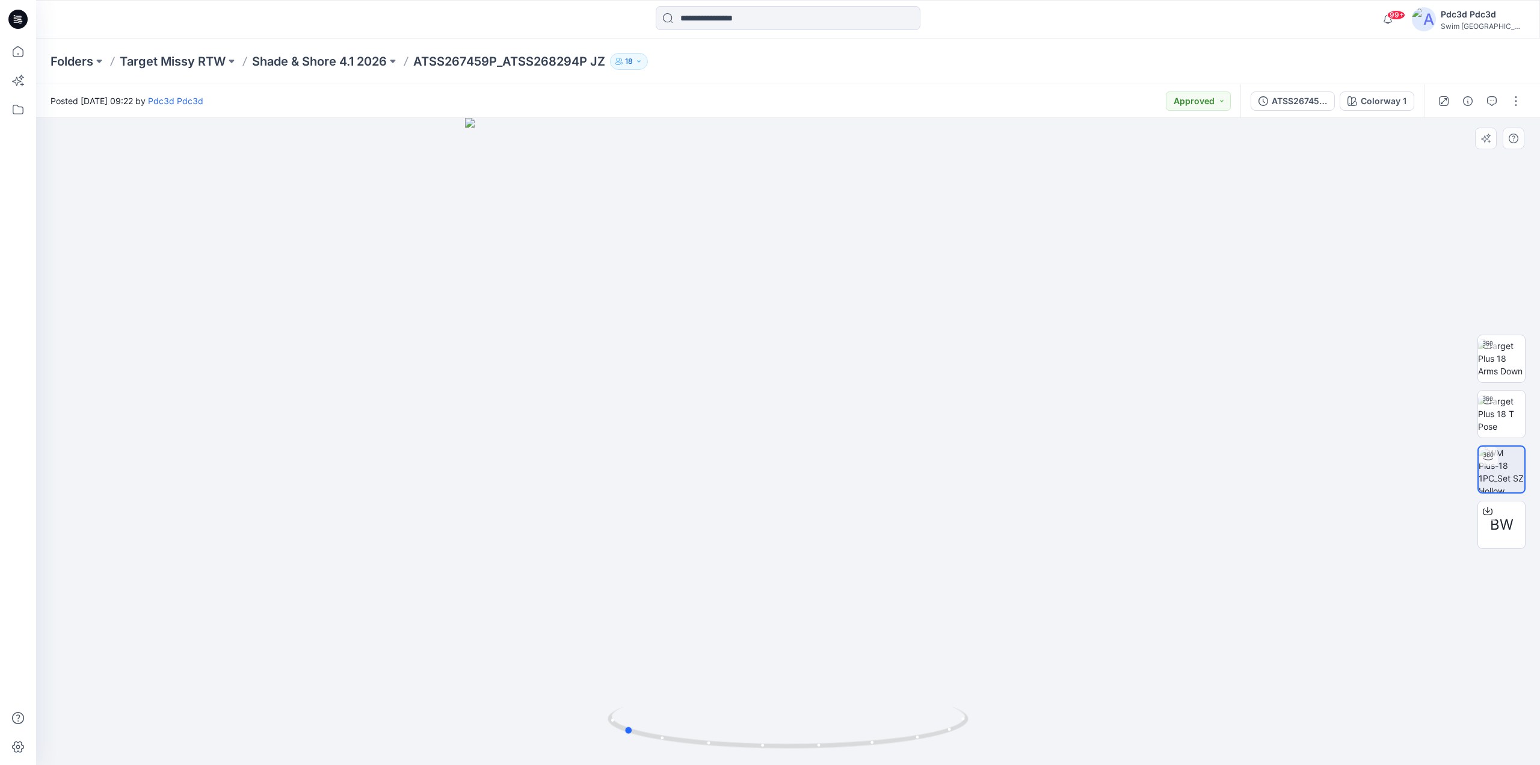
drag, startPoint x: 914, startPoint y: 738, endPoint x: 750, endPoint y: 670, distance: 178.1
click at [750, 670] on div at bounding box center [788, 441] width 1504 height 647
drag, startPoint x: 789, startPoint y: 257, endPoint x: 712, endPoint y: 593, distance: 343.8
click at [712, 593] on img at bounding box center [789, 441] width 1120 height 647
drag, startPoint x: 822, startPoint y: 752, endPoint x: 726, endPoint y: 655, distance: 136.6
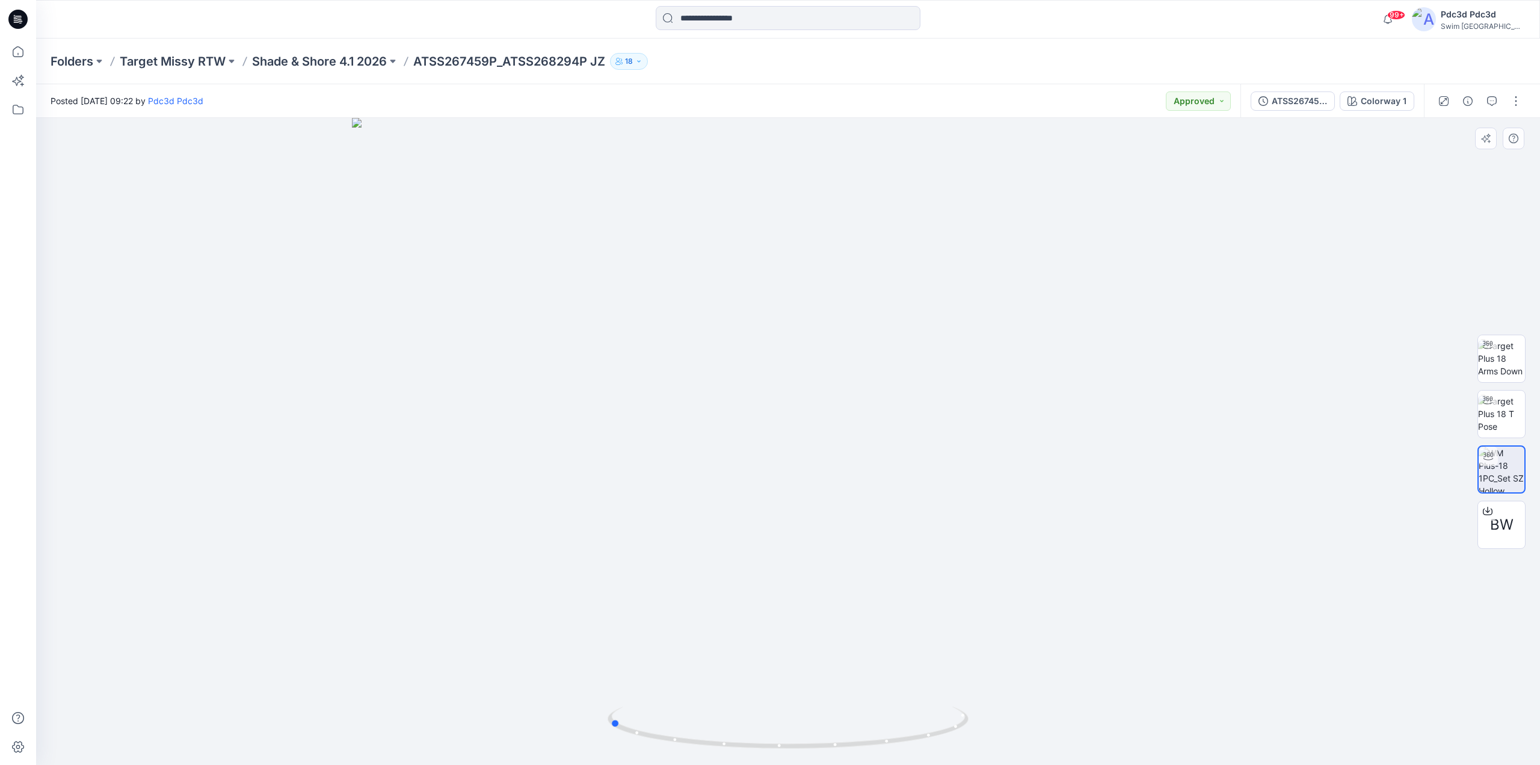
click at [806, 704] on div at bounding box center [788, 441] width 1504 height 647
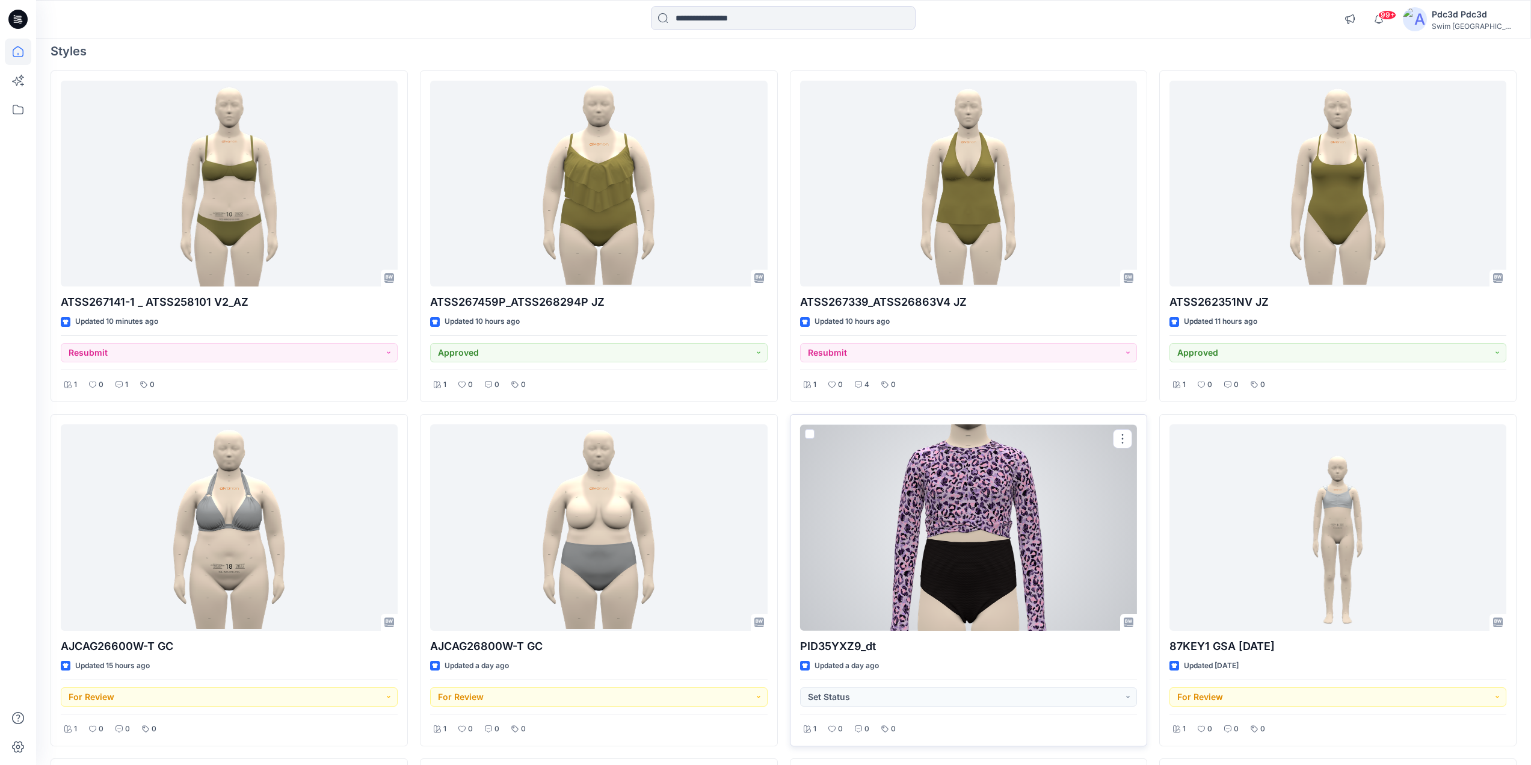
scroll to position [120, 0]
